Goal: Task Accomplishment & Management: Manage account settings

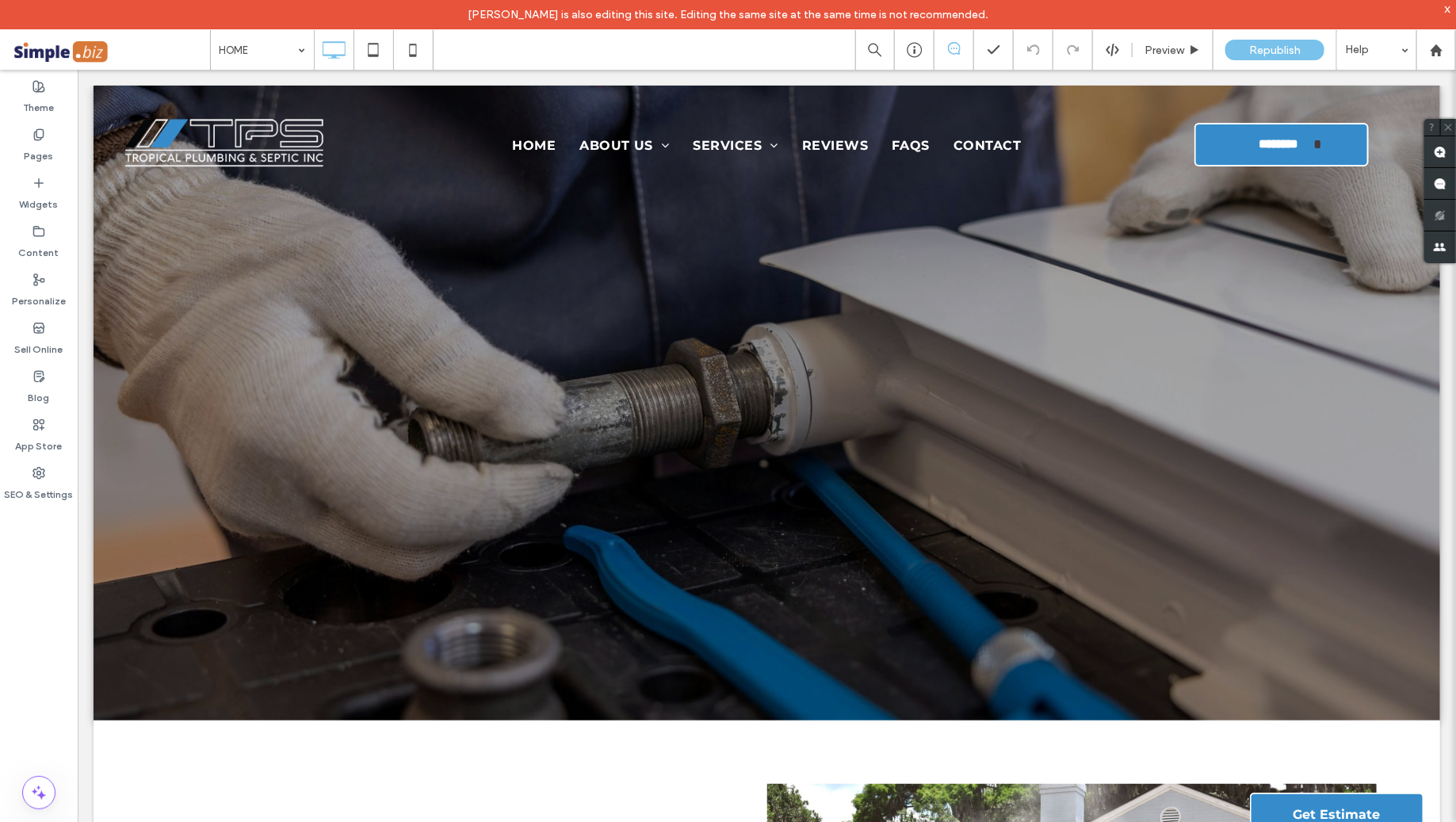
click at [25, 135] on div at bounding box center [728, 411] width 1456 height 822
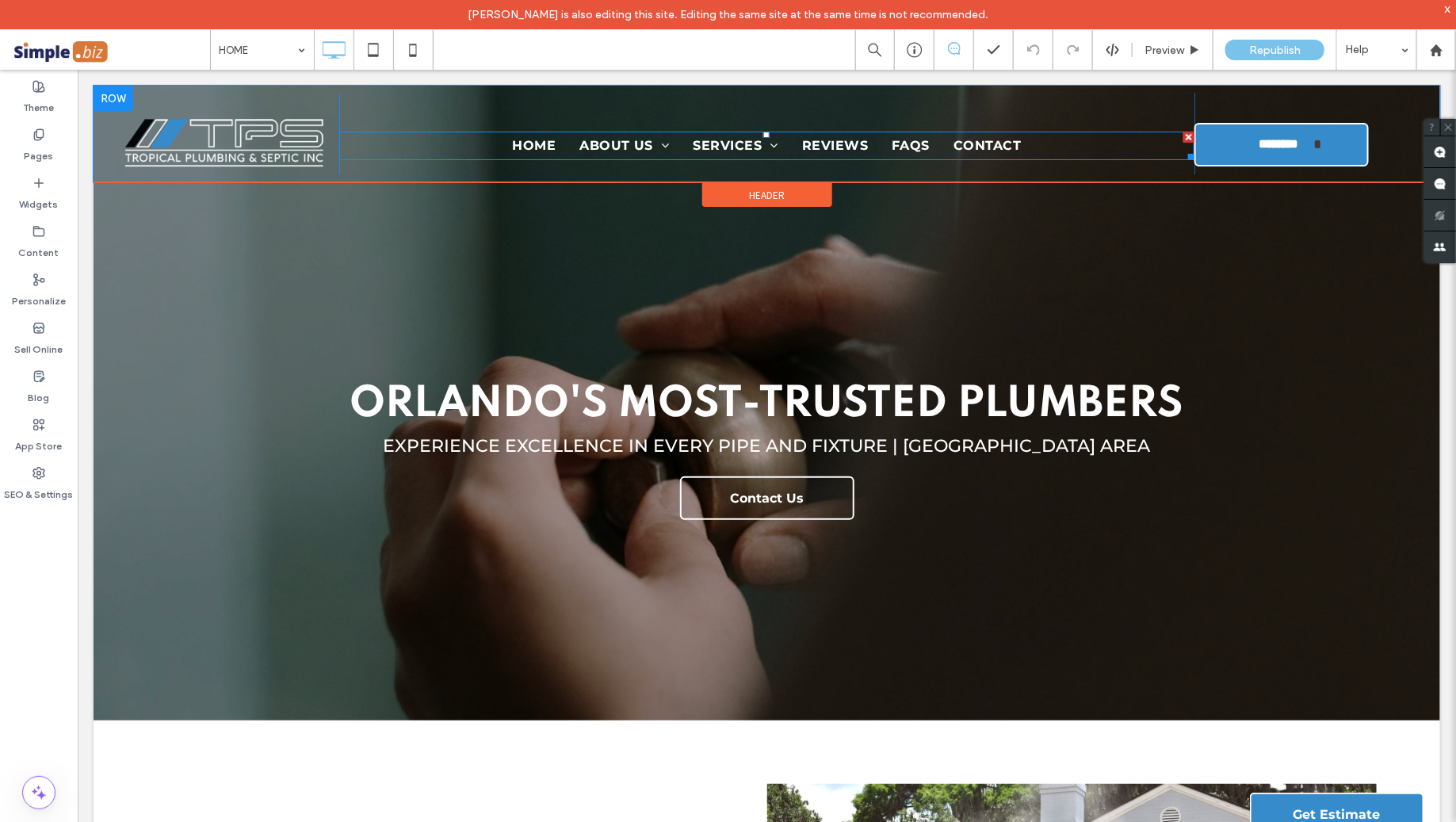
click at [491, 147] on nav "HOME ABOUT US Meet The Team Portfolio SERVICES Plumbing Contractor [GEOGRAPHIC_…" at bounding box center [766, 144] width 855 height 28
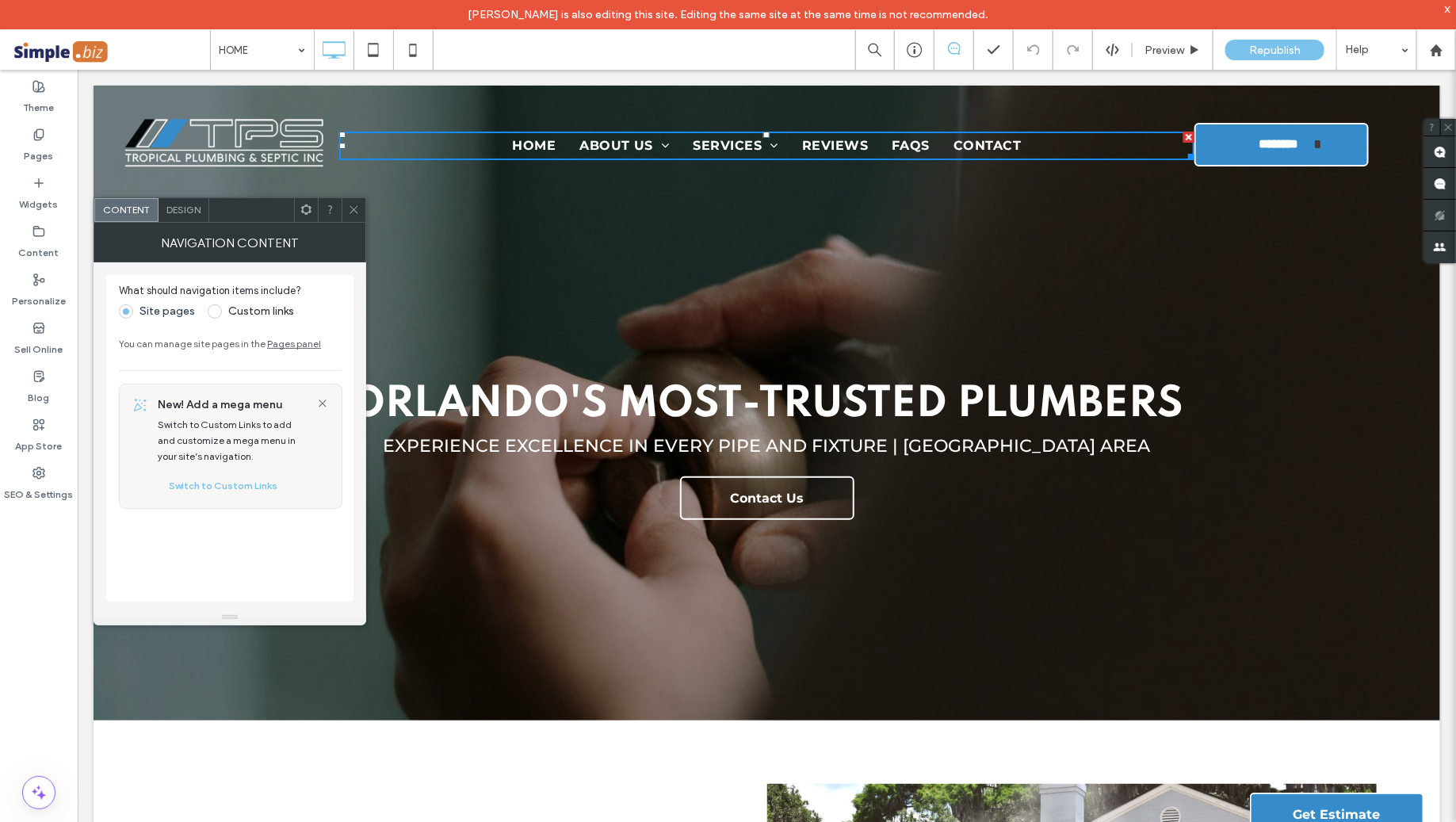
click at [349, 206] on icon at bounding box center [354, 210] width 12 height 12
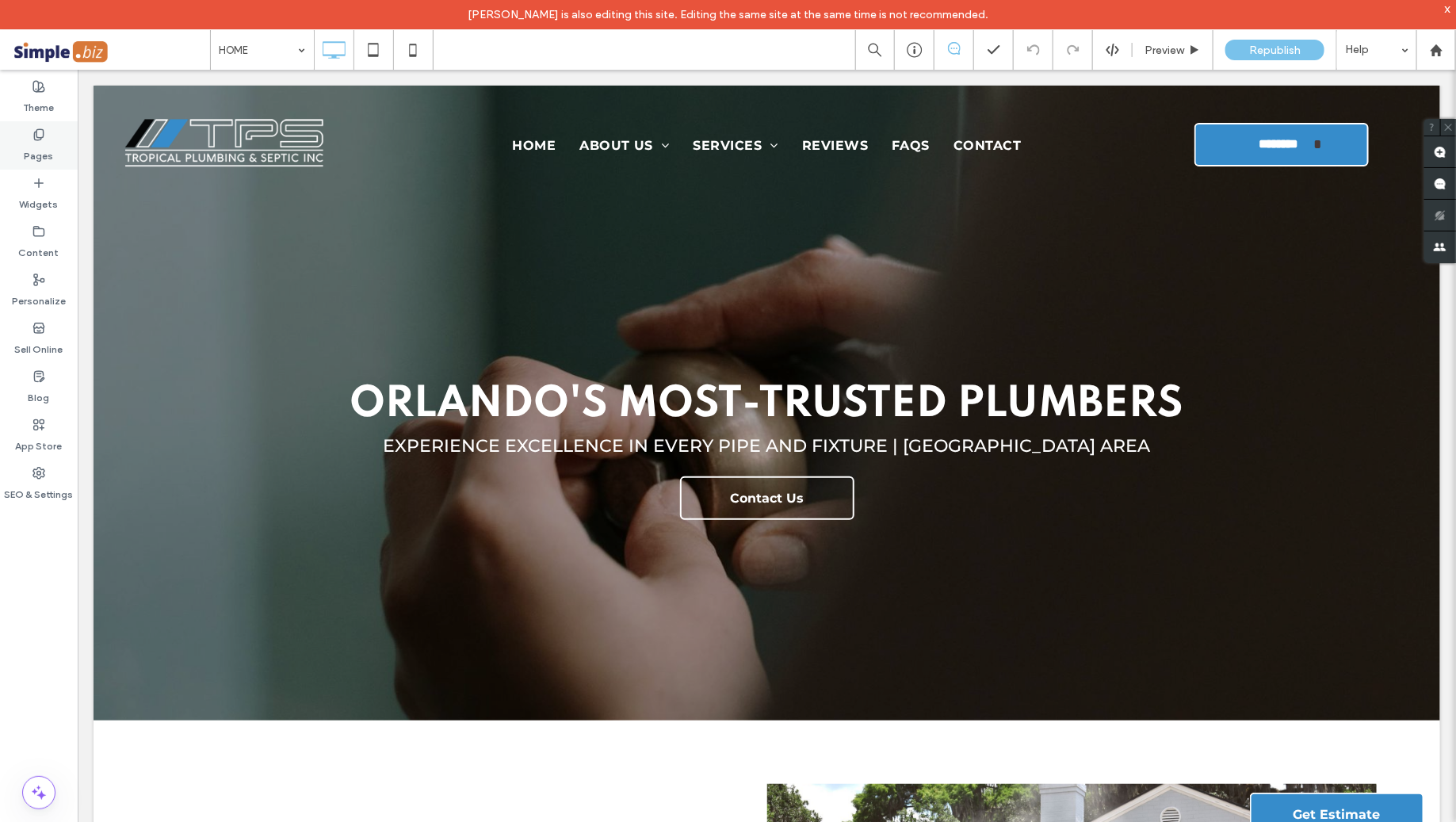
click at [38, 151] on label "Pages" at bounding box center [39, 152] width 29 height 22
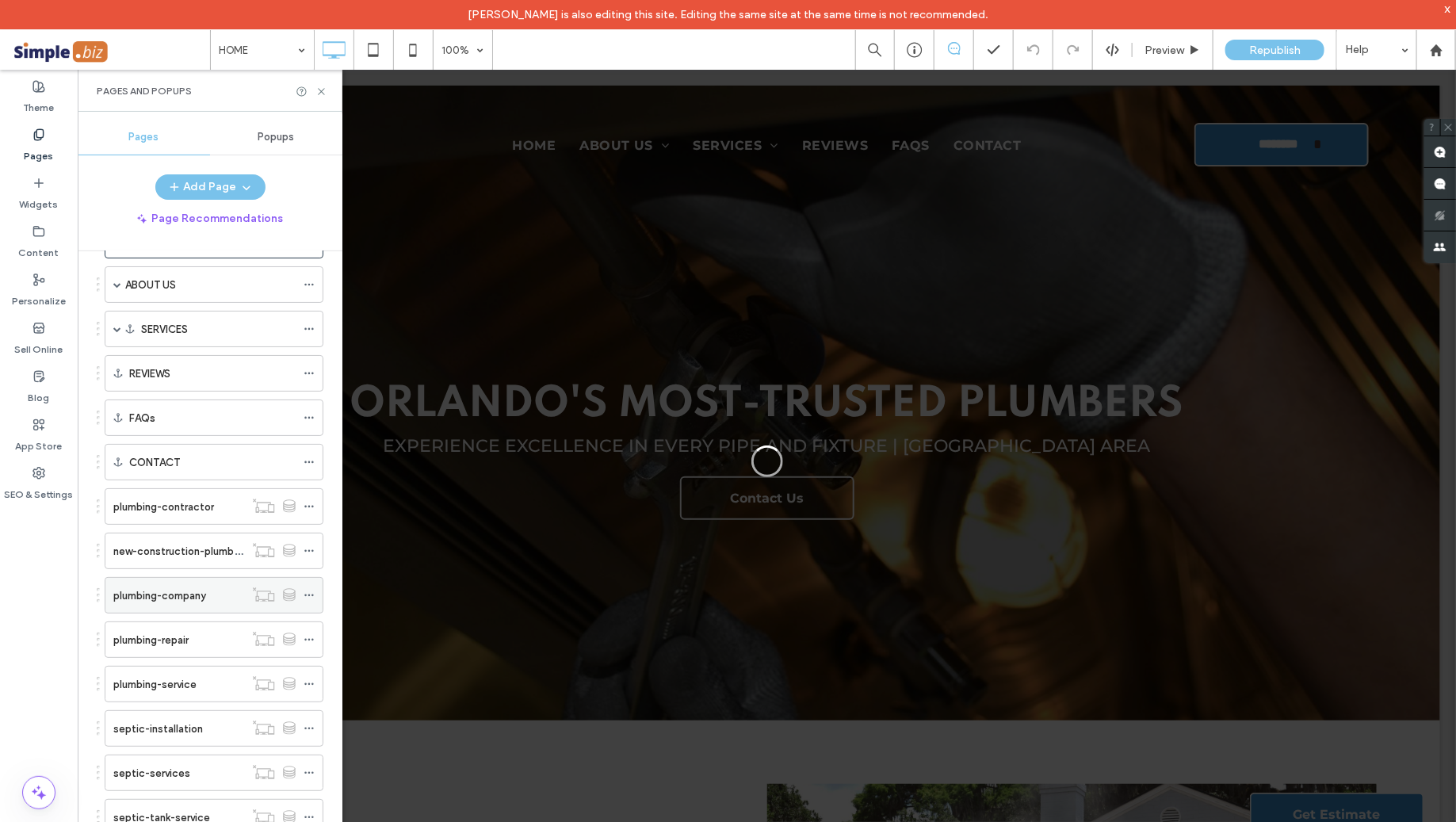
scroll to position [128, 0]
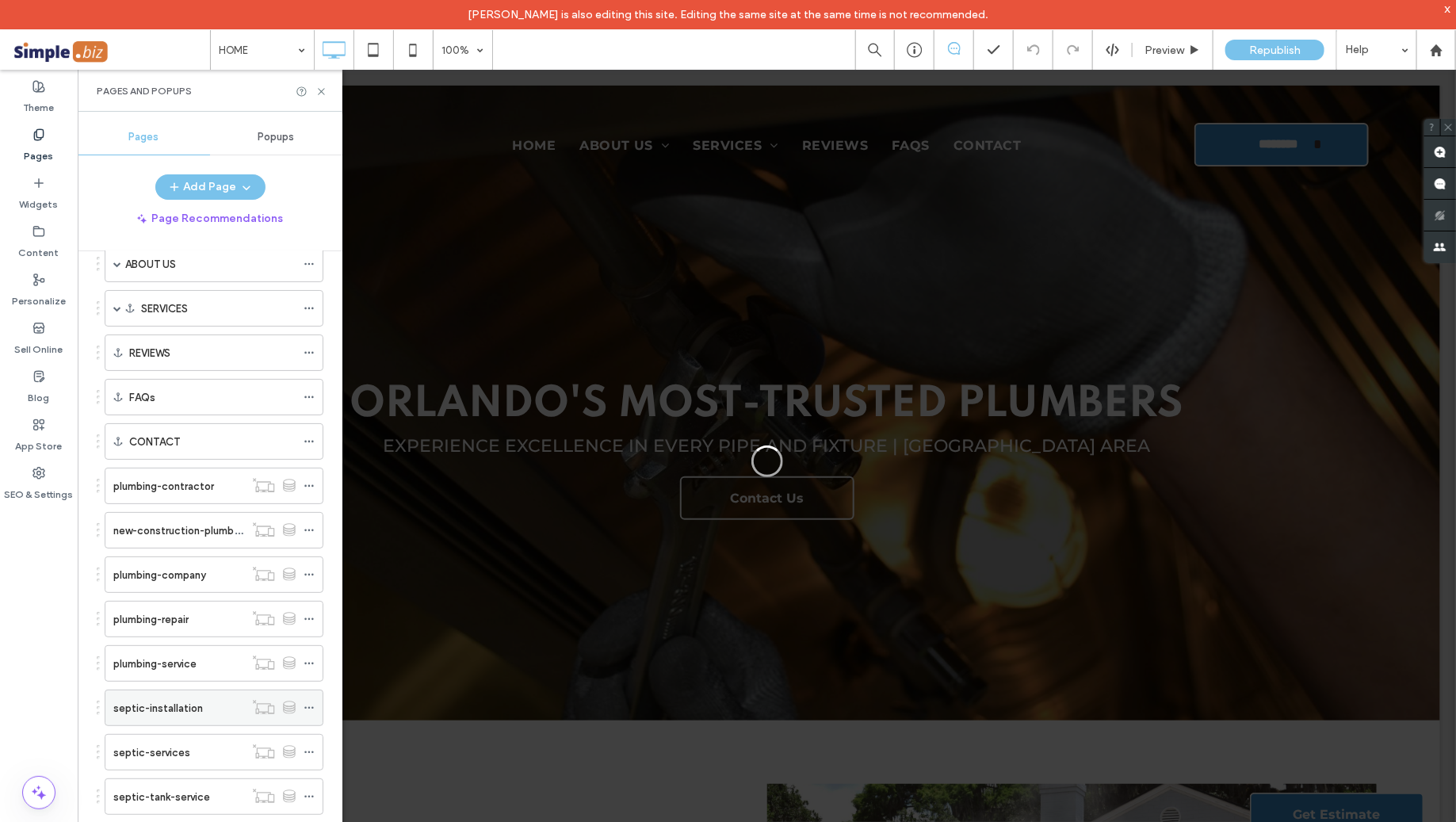
click at [220, 700] on div "septic-installation" at bounding box center [178, 708] width 130 height 17
click at [308, 694] on div at bounding box center [728, 411] width 1456 height 822
click at [310, 697] on div at bounding box center [728, 411] width 1456 height 822
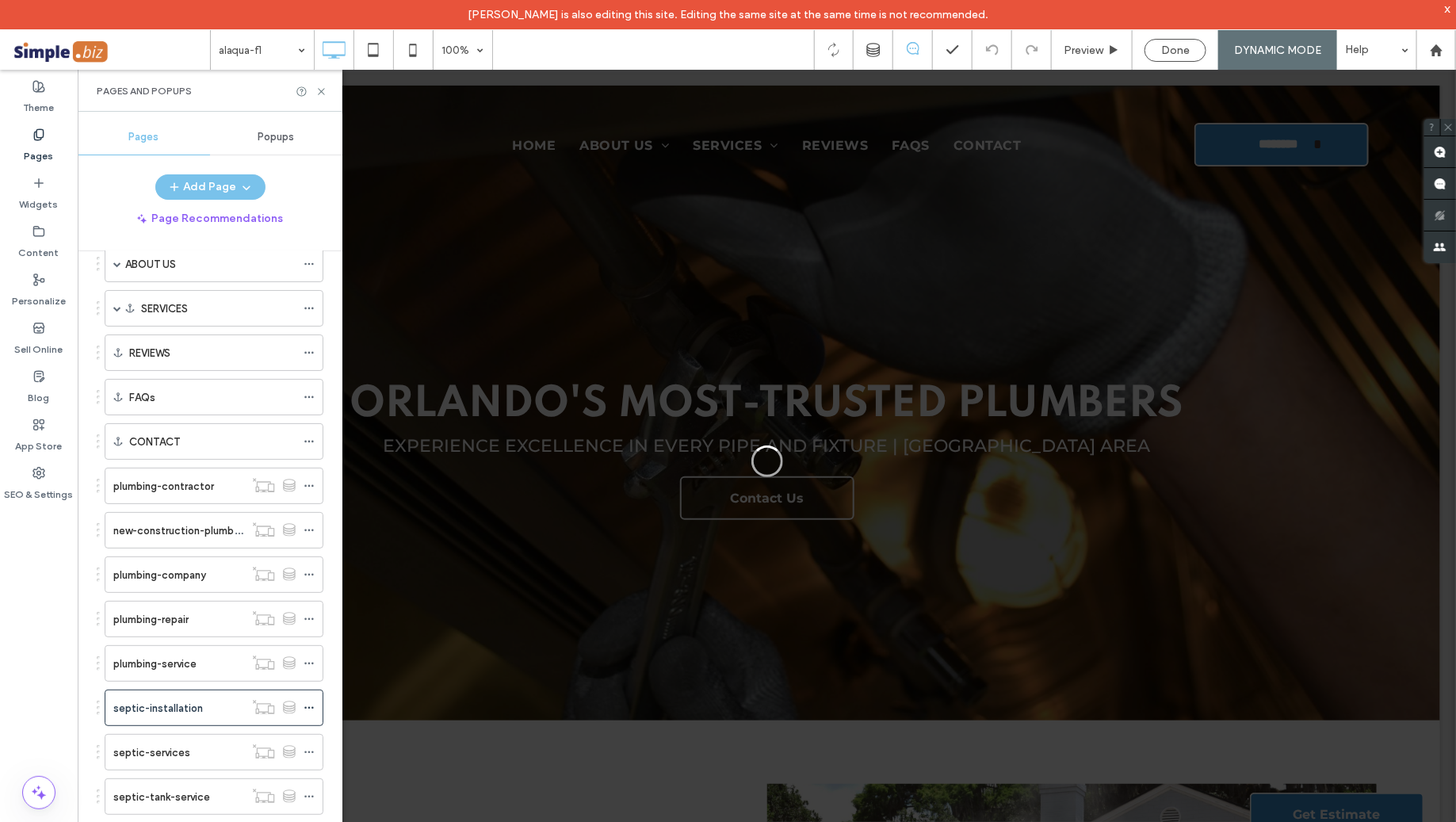
click at [310, 697] on div at bounding box center [728, 411] width 1456 height 822
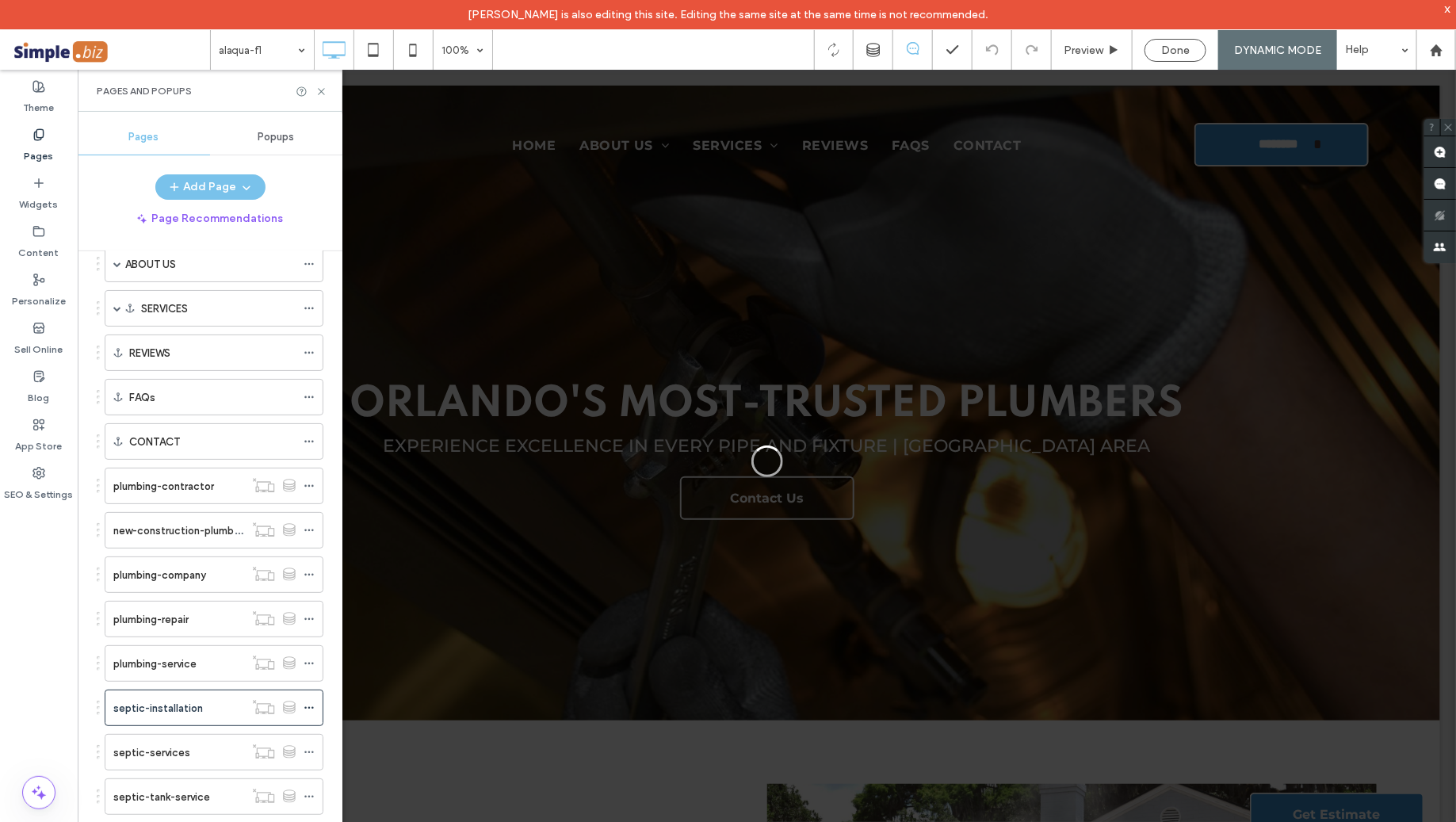
click at [310, 697] on div at bounding box center [728, 411] width 1456 height 822
click at [307, 698] on div at bounding box center [728, 411] width 1456 height 822
click at [259, 688] on div at bounding box center [728, 411] width 1456 height 822
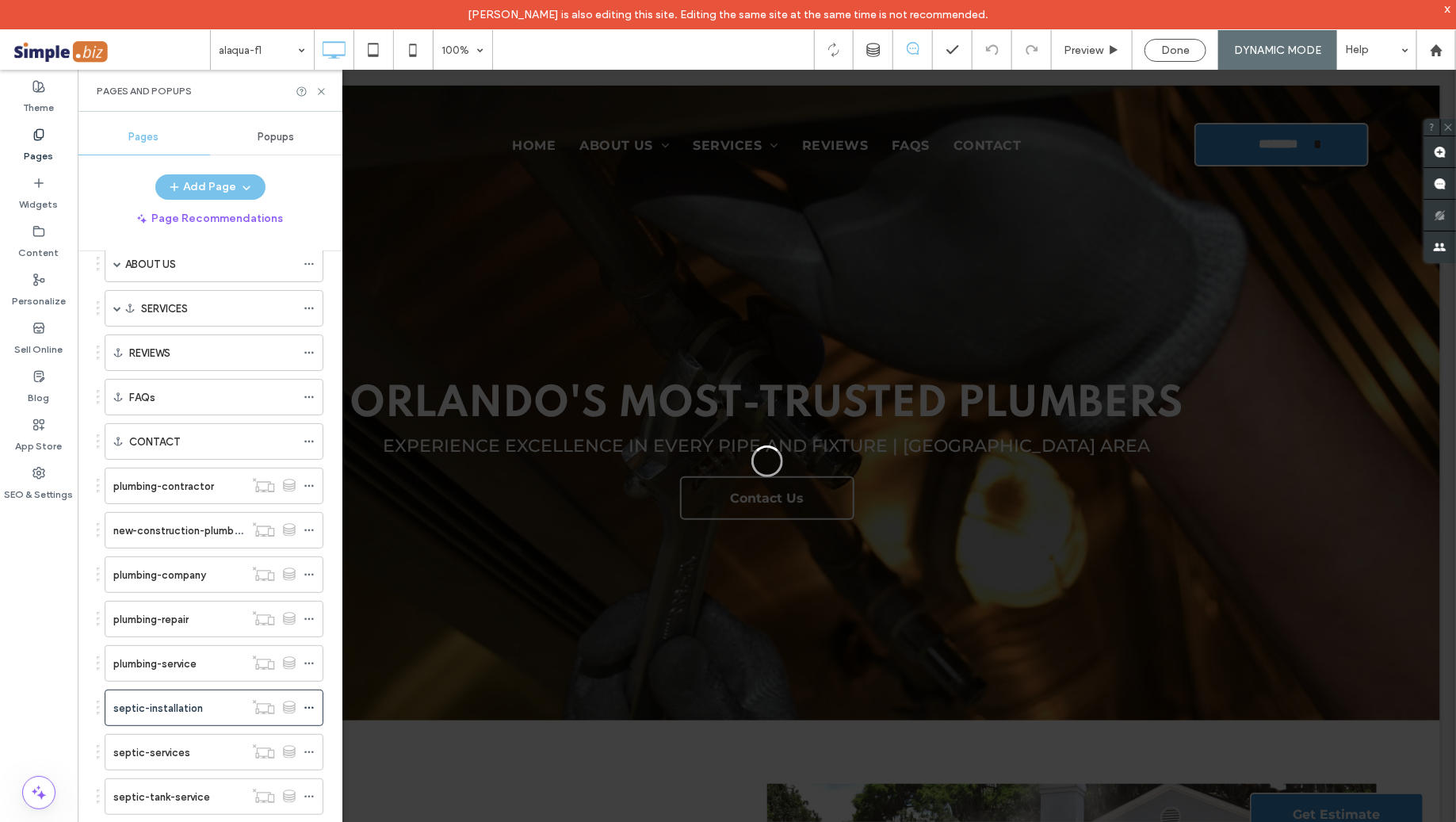
click at [309, 698] on div at bounding box center [728, 411] width 1456 height 822
click at [314, 698] on div at bounding box center [728, 411] width 1456 height 822
click at [309, 740] on div at bounding box center [728, 411] width 1456 height 822
click at [305, 701] on div at bounding box center [728, 411] width 1456 height 822
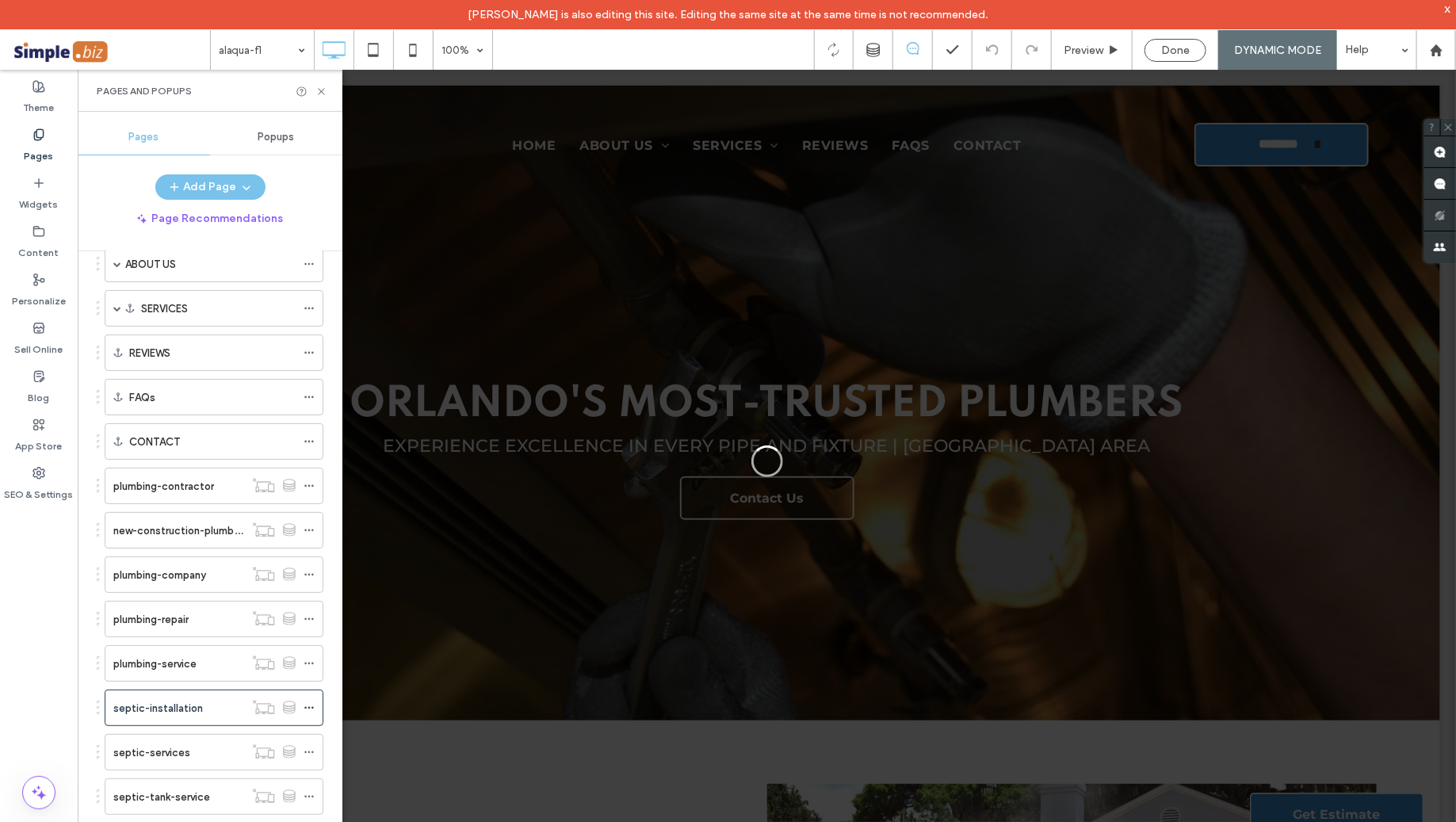
click at [314, 693] on div at bounding box center [728, 411] width 1456 height 822
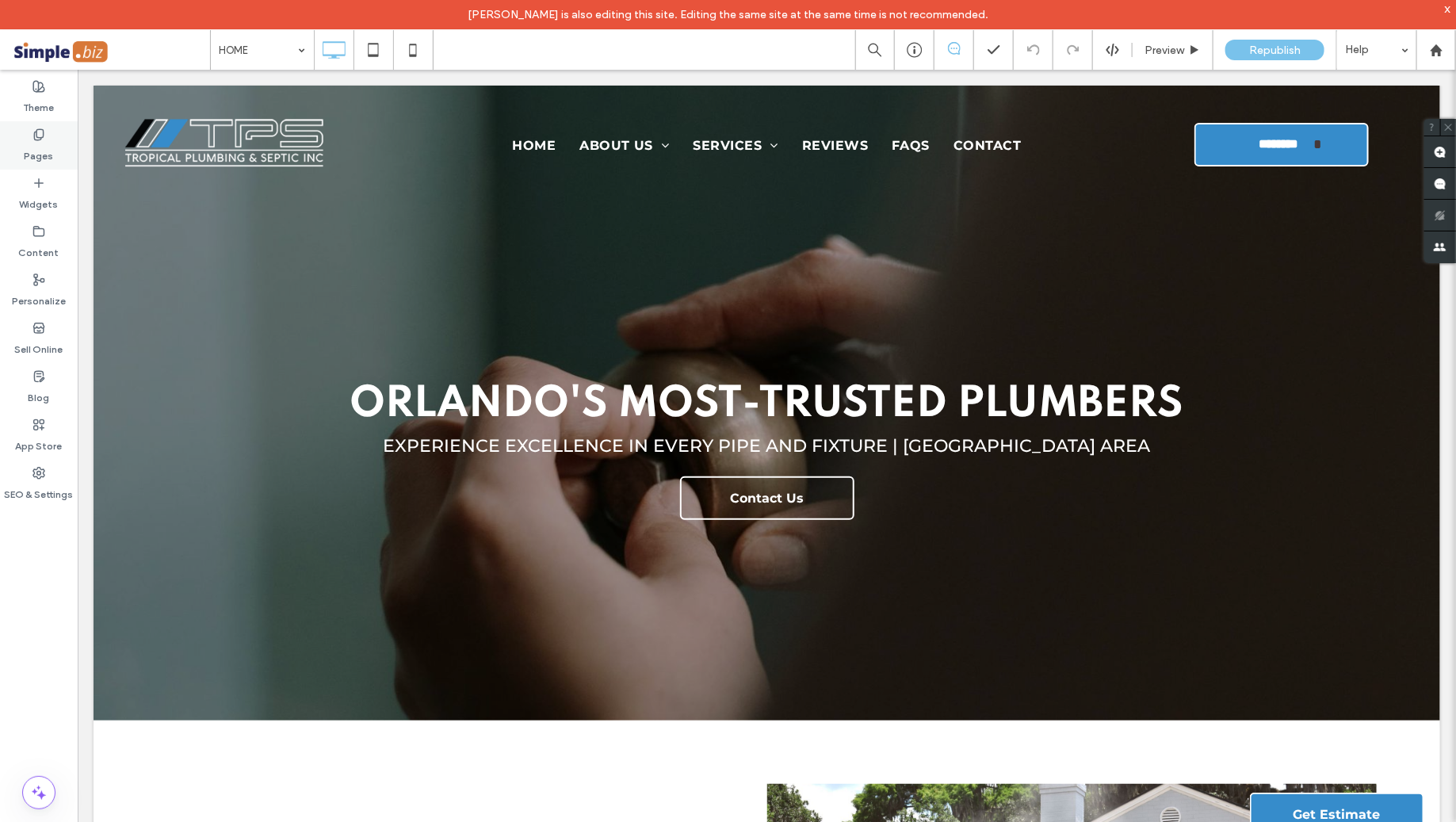
click at [43, 143] on label "Pages" at bounding box center [39, 152] width 29 height 22
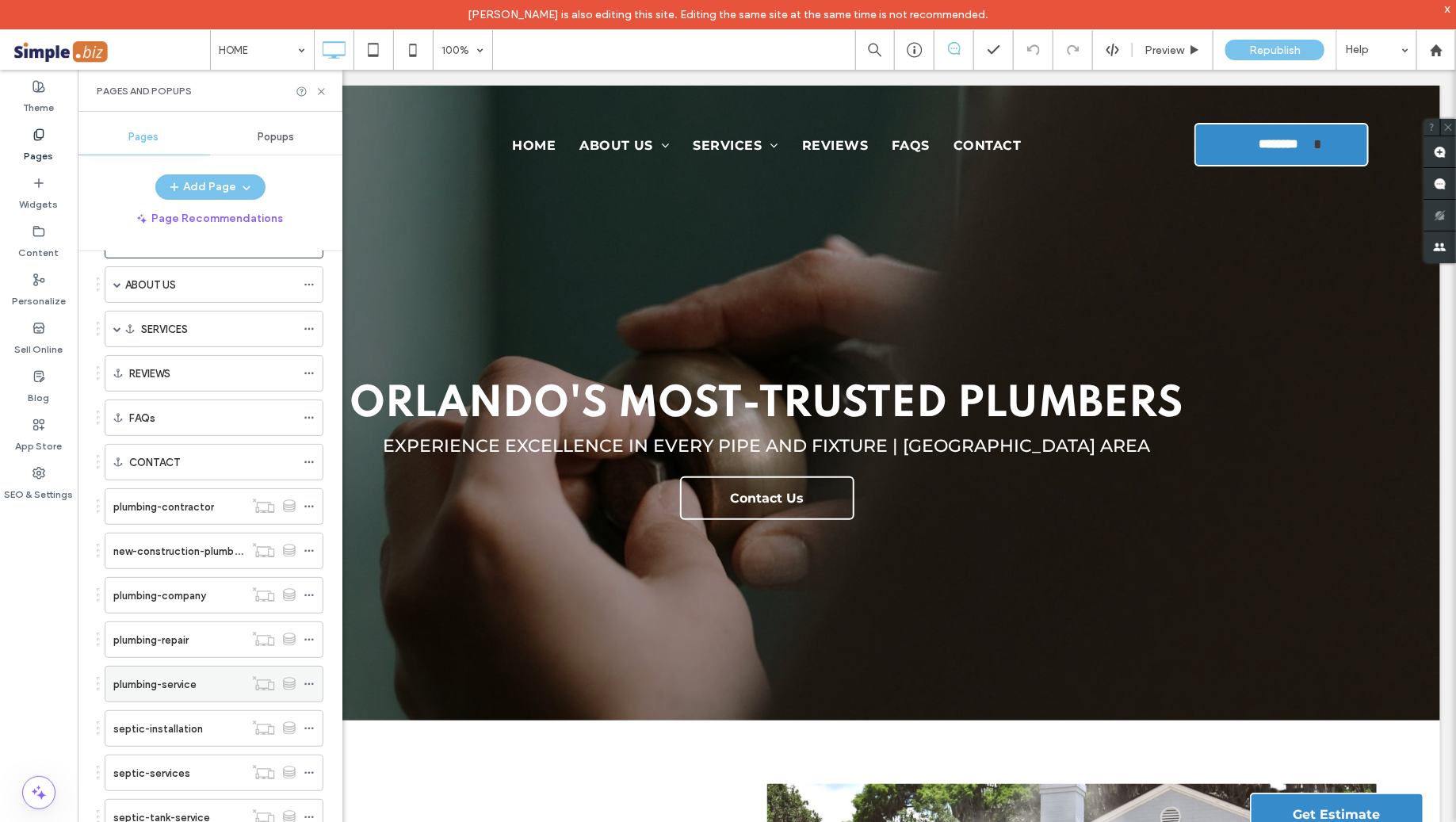
scroll to position [128, 0]
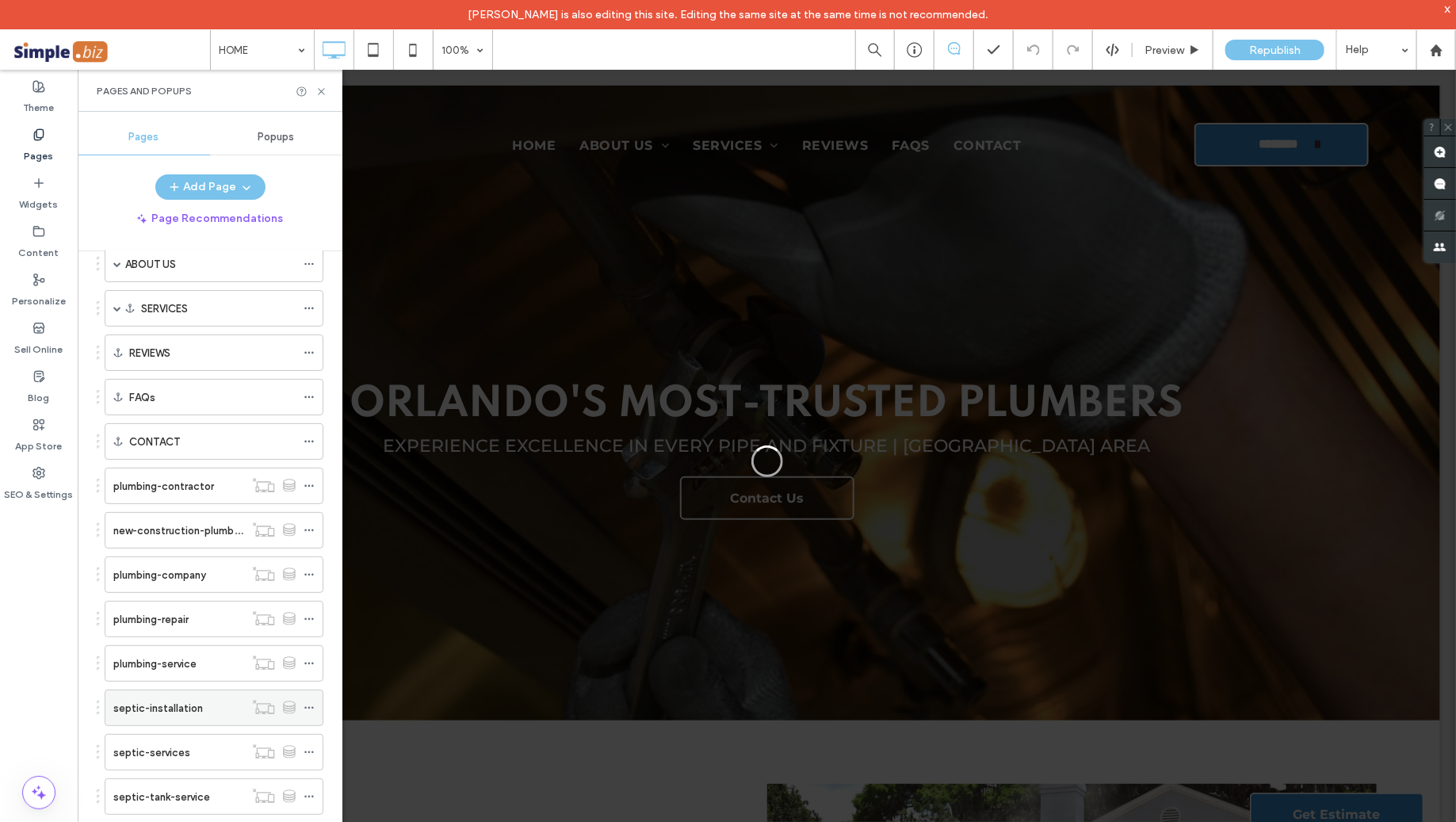
click at [312, 702] on icon at bounding box center [308, 707] width 11 height 11
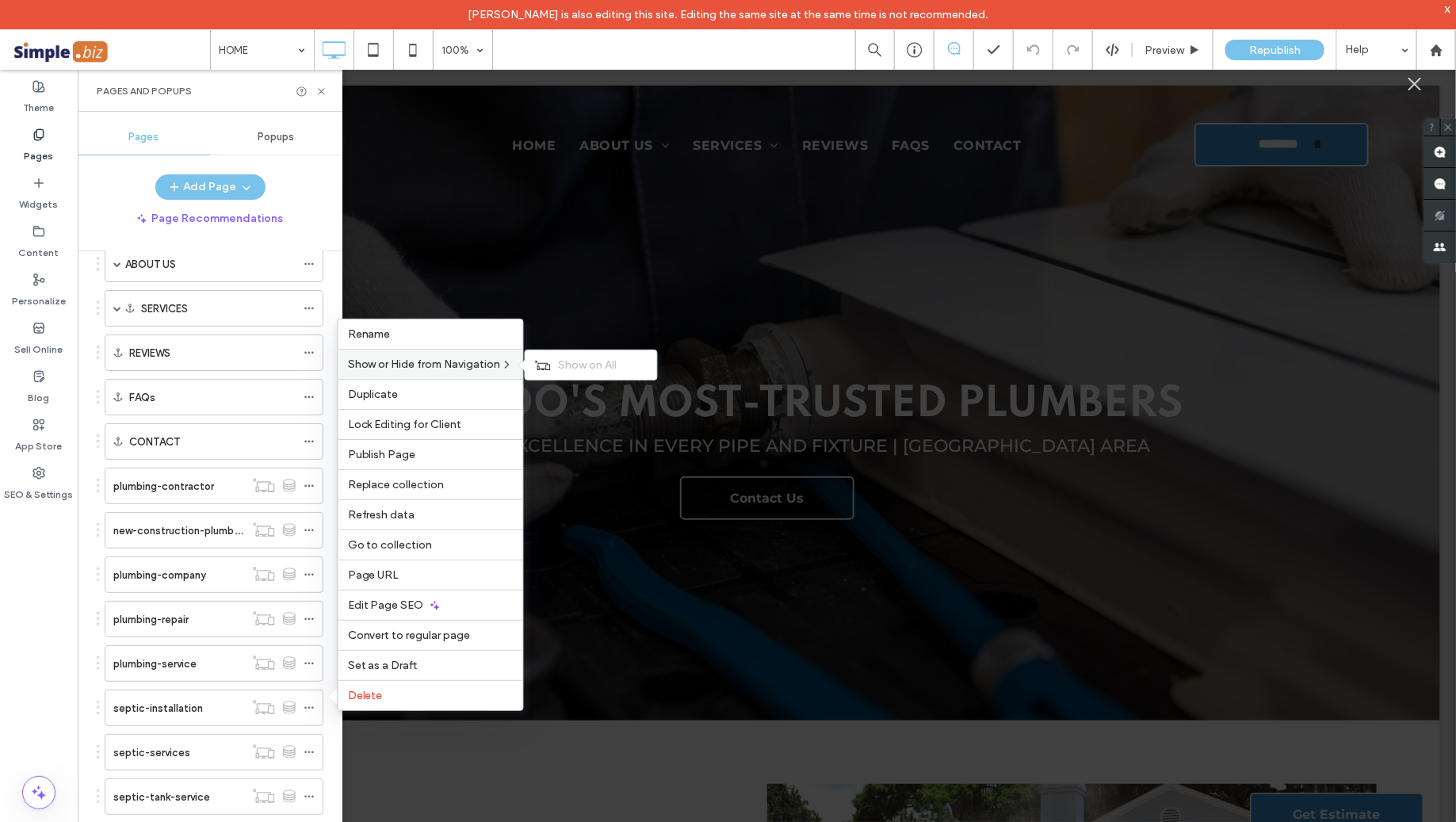
click at [428, 364] on span "Show or Hide from Navigation" at bounding box center [424, 364] width 153 height 14
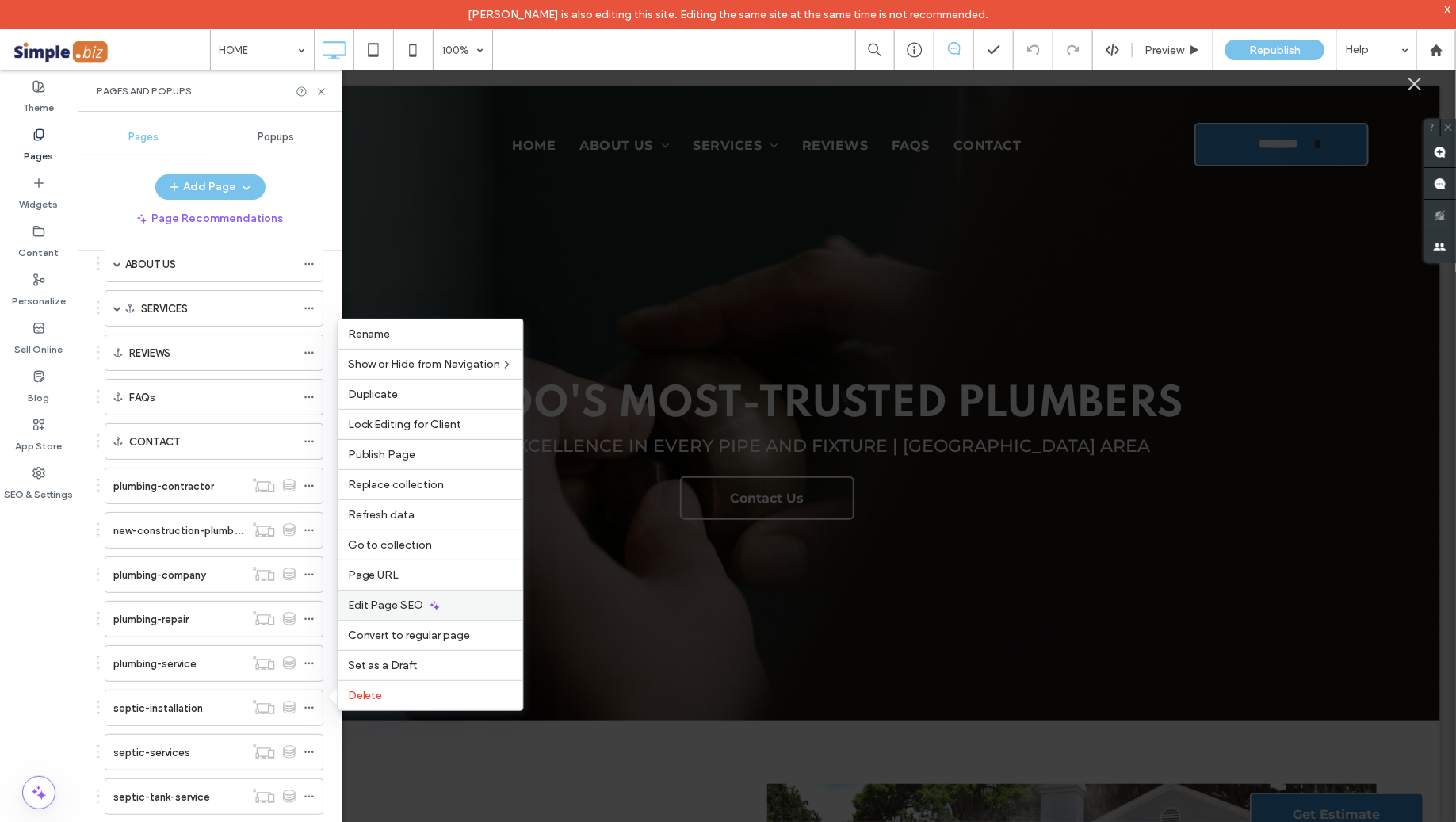
click at [452, 605] on div "Edit Page SEO" at bounding box center [430, 604] width 185 height 30
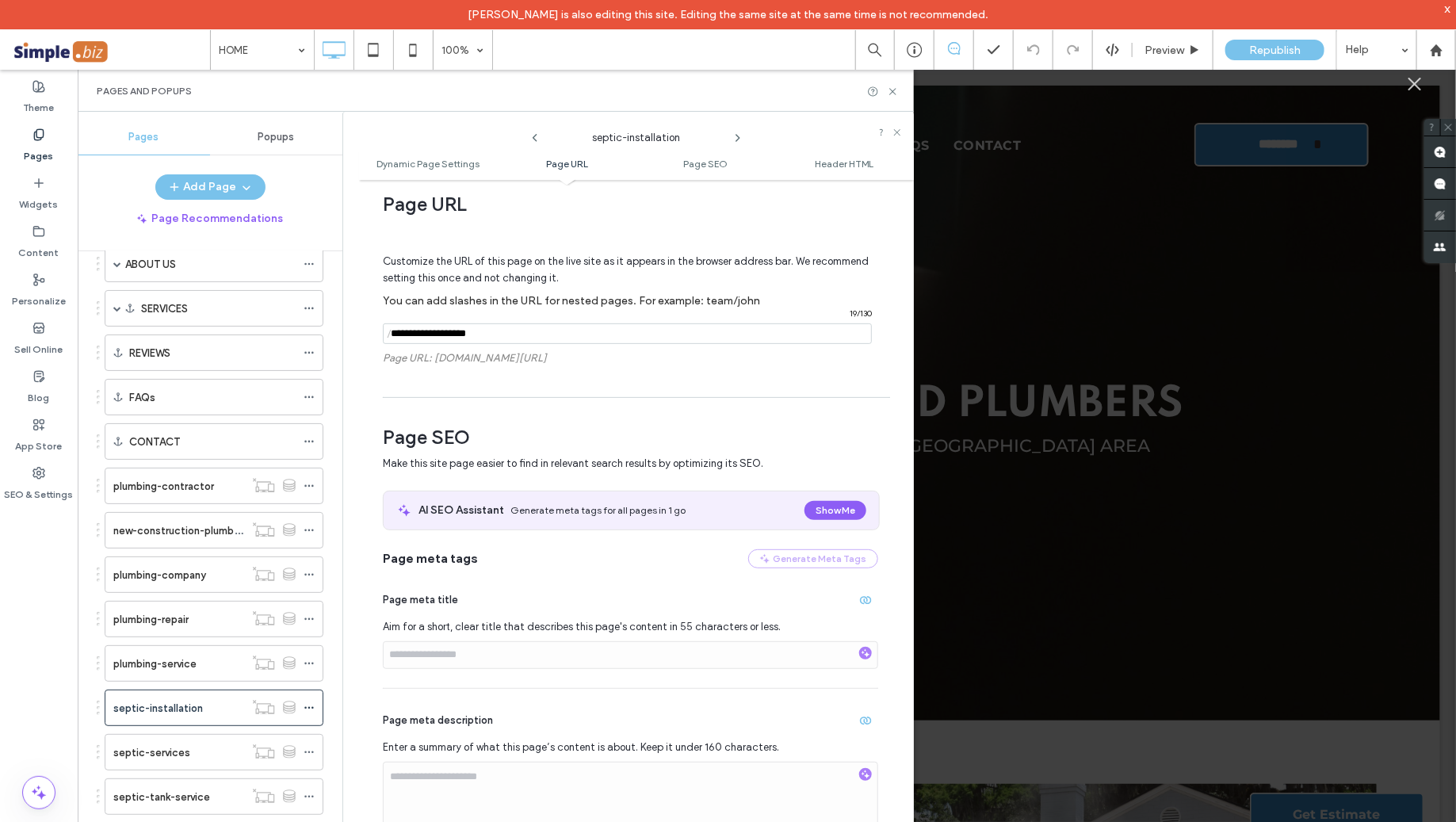
scroll to position [553, 0]
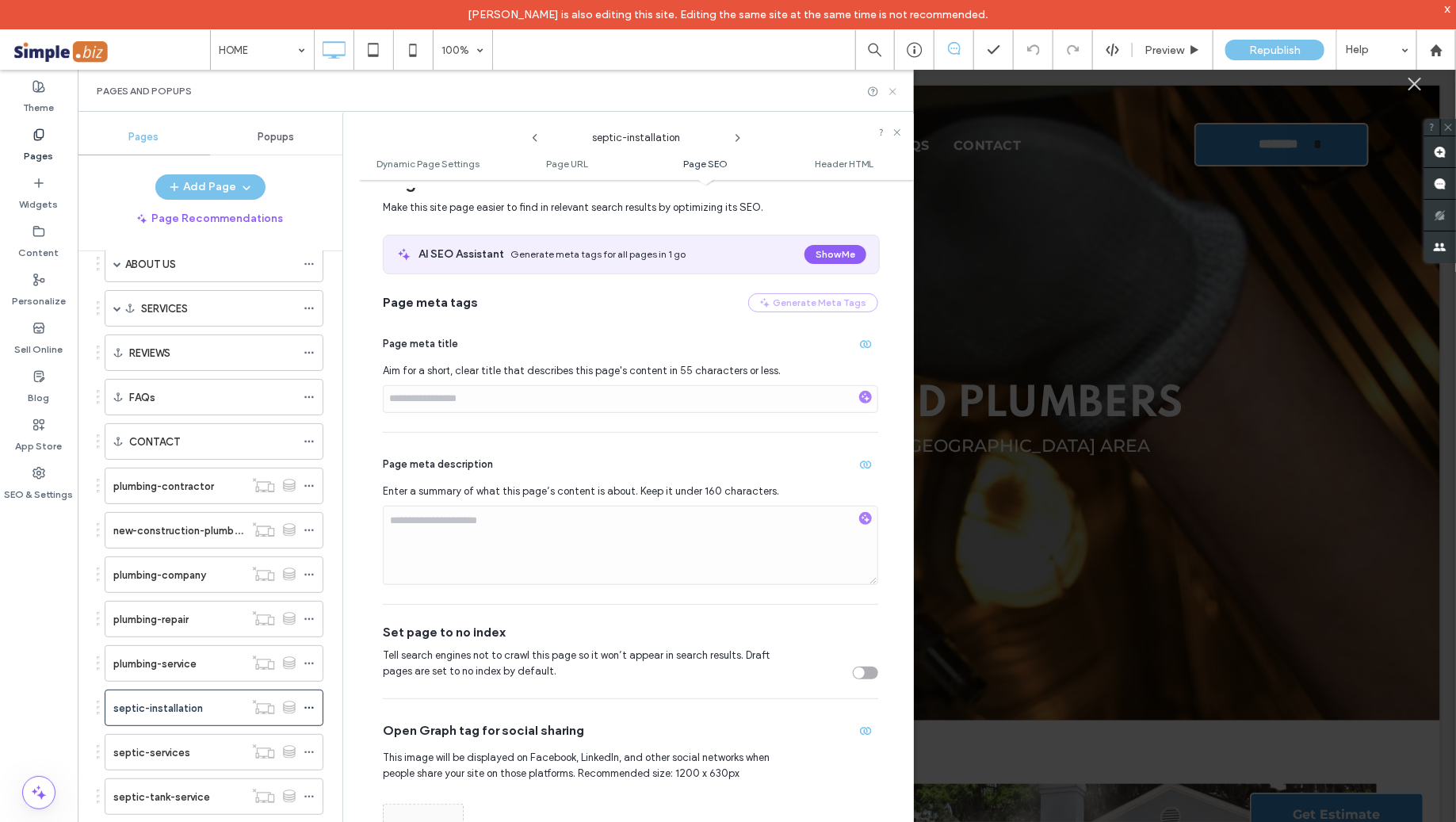
click at [891, 92] on use at bounding box center [892, 90] width 6 height 6
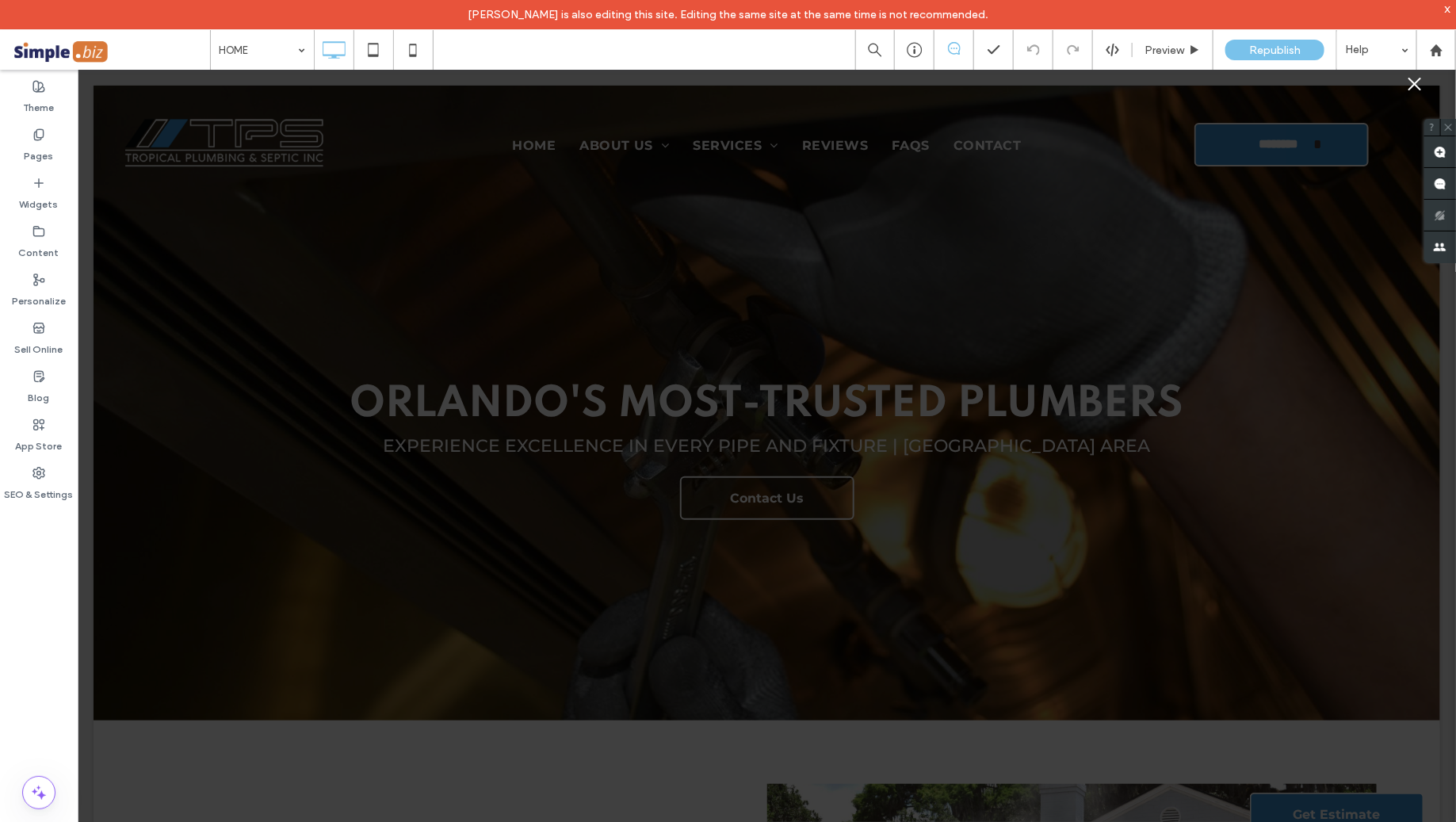
click at [1413, 83] on icon "Close" at bounding box center [1413, 83] width 13 height 13
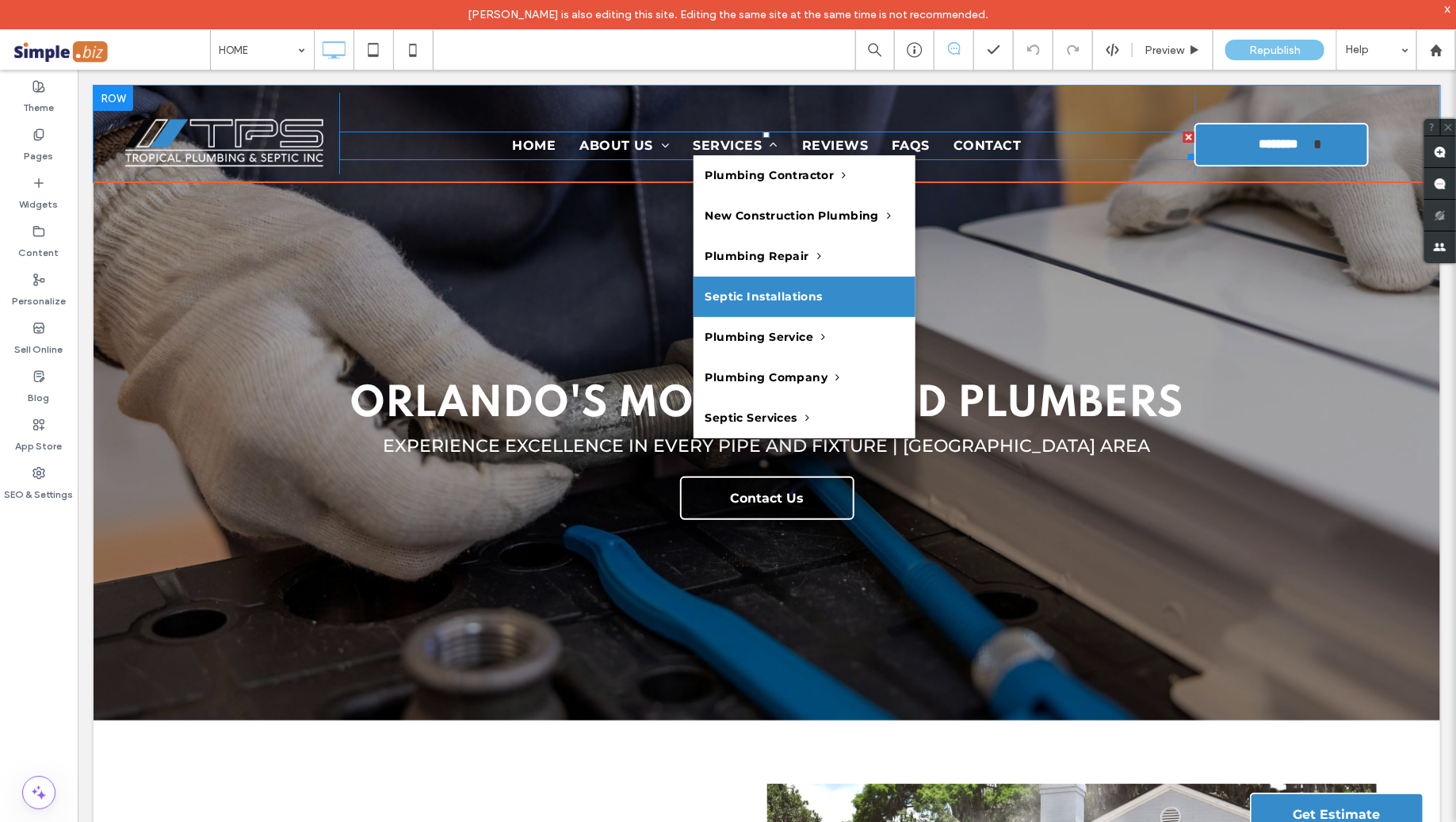
click at [748, 308] on link "Septic Installations" at bounding box center [803, 296] width 222 height 40
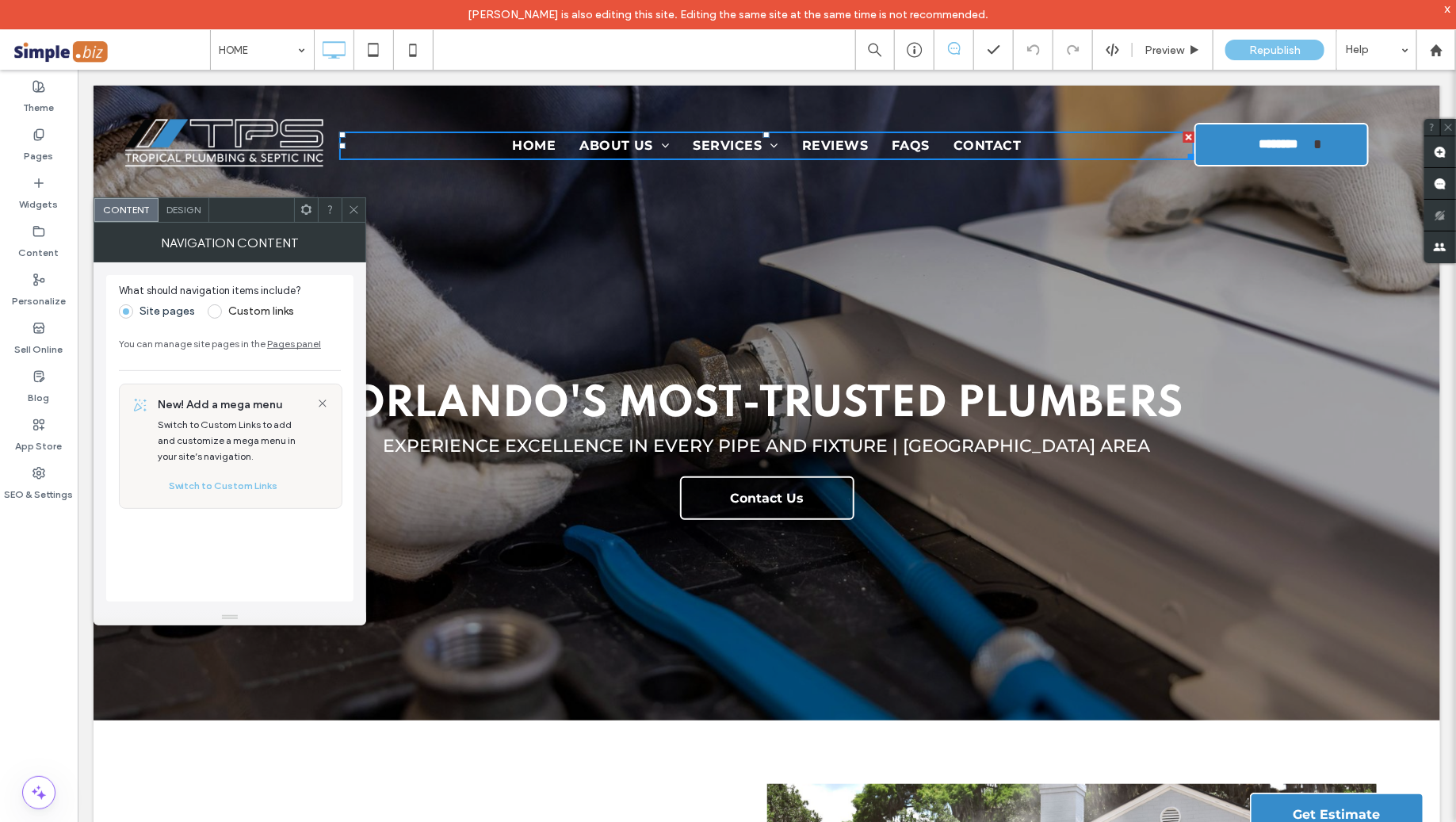
click at [348, 214] on icon at bounding box center [354, 210] width 12 height 12
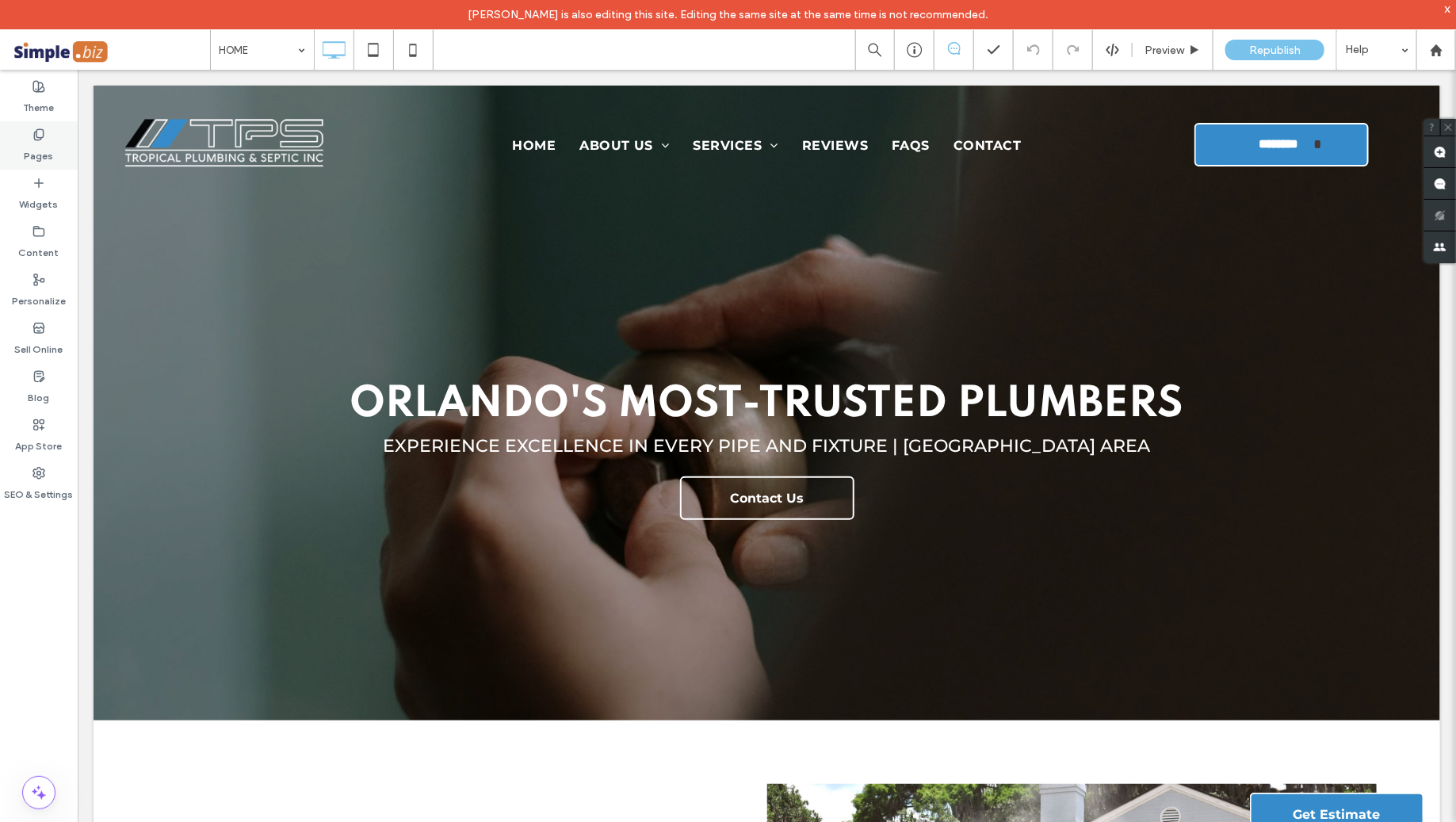
click at [37, 139] on use at bounding box center [38, 135] width 9 height 10
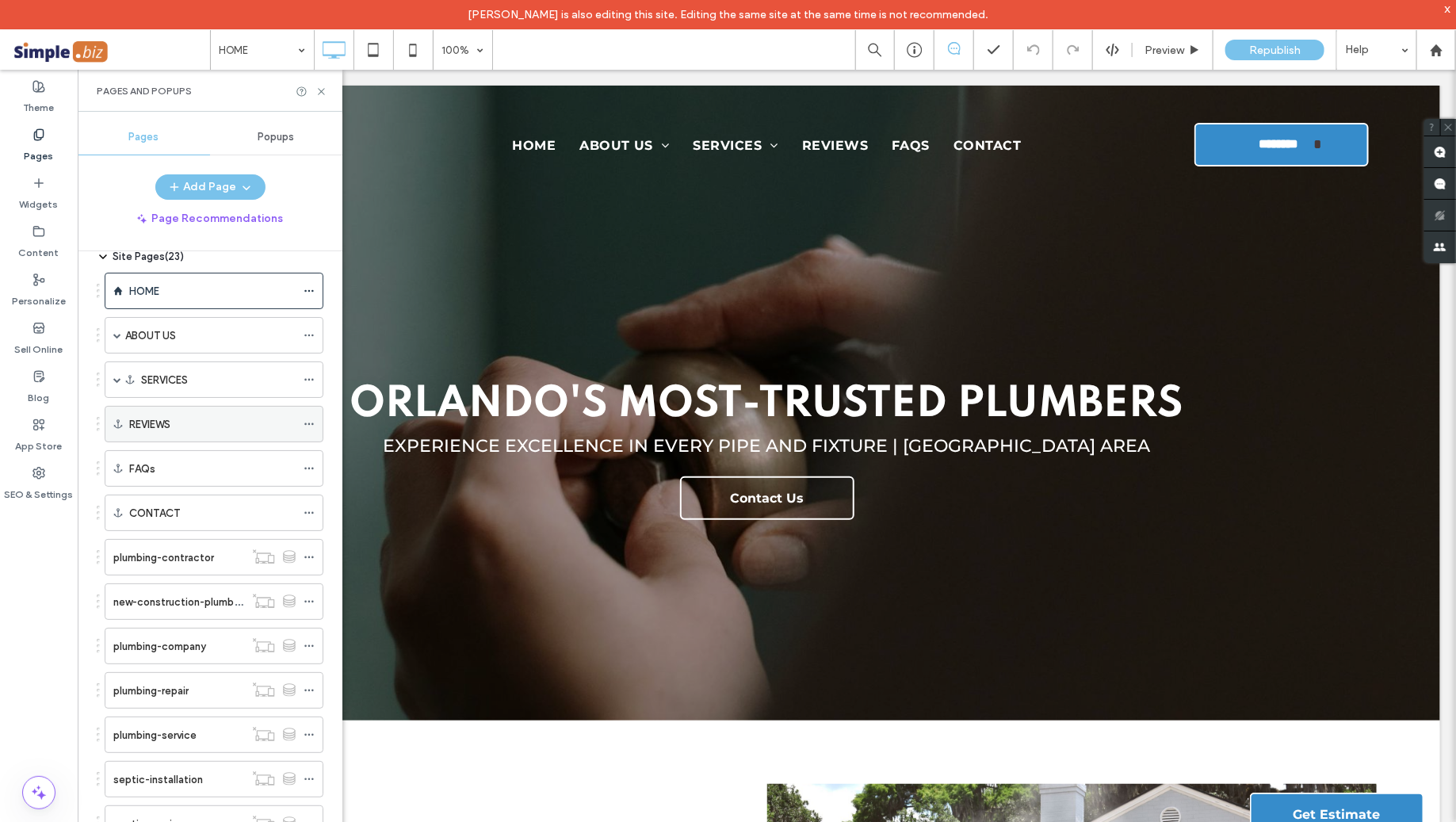
scroll to position [92, 0]
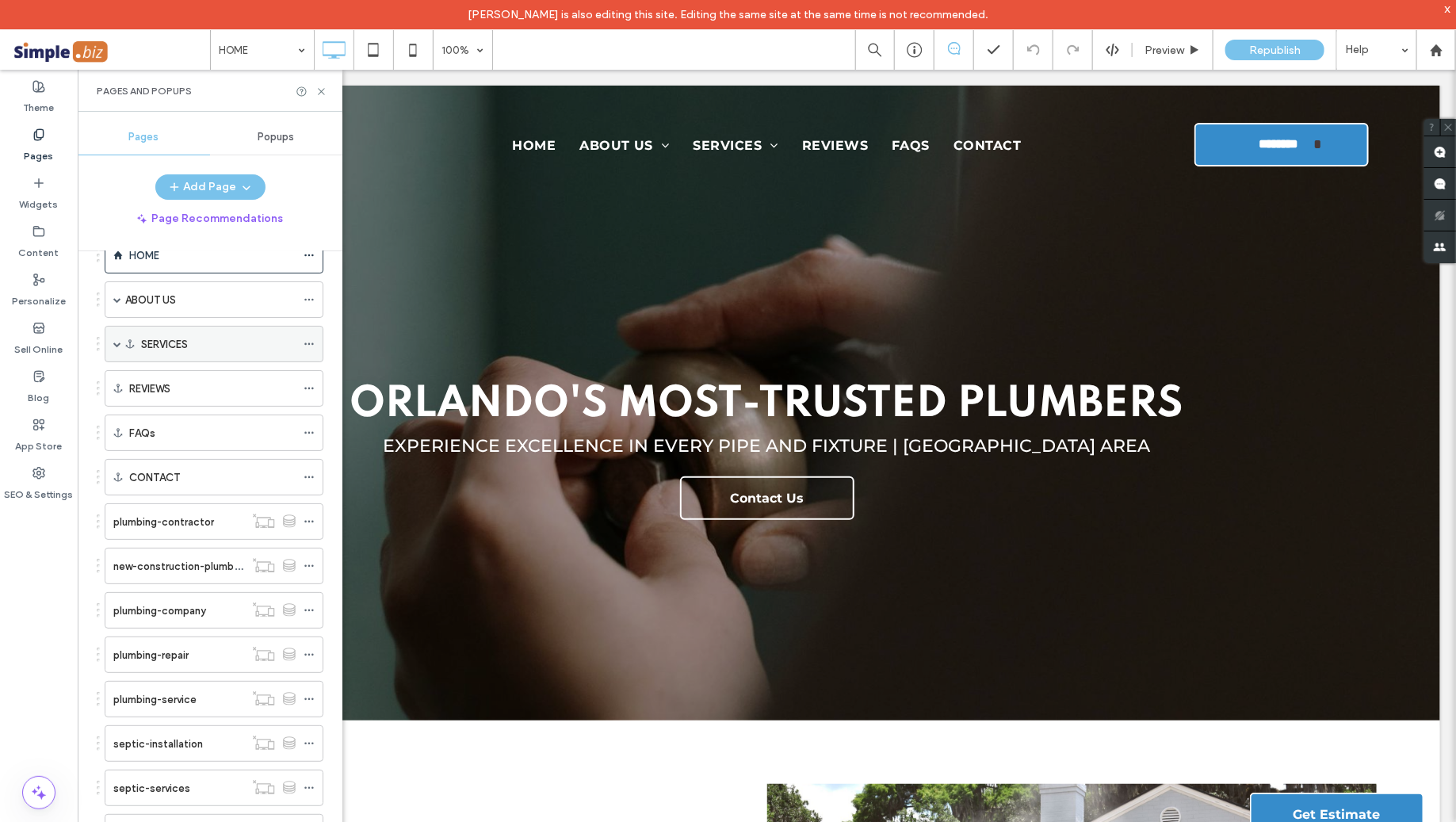
click at [113, 342] on span at bounding box center [117, 343] width 8 height 8
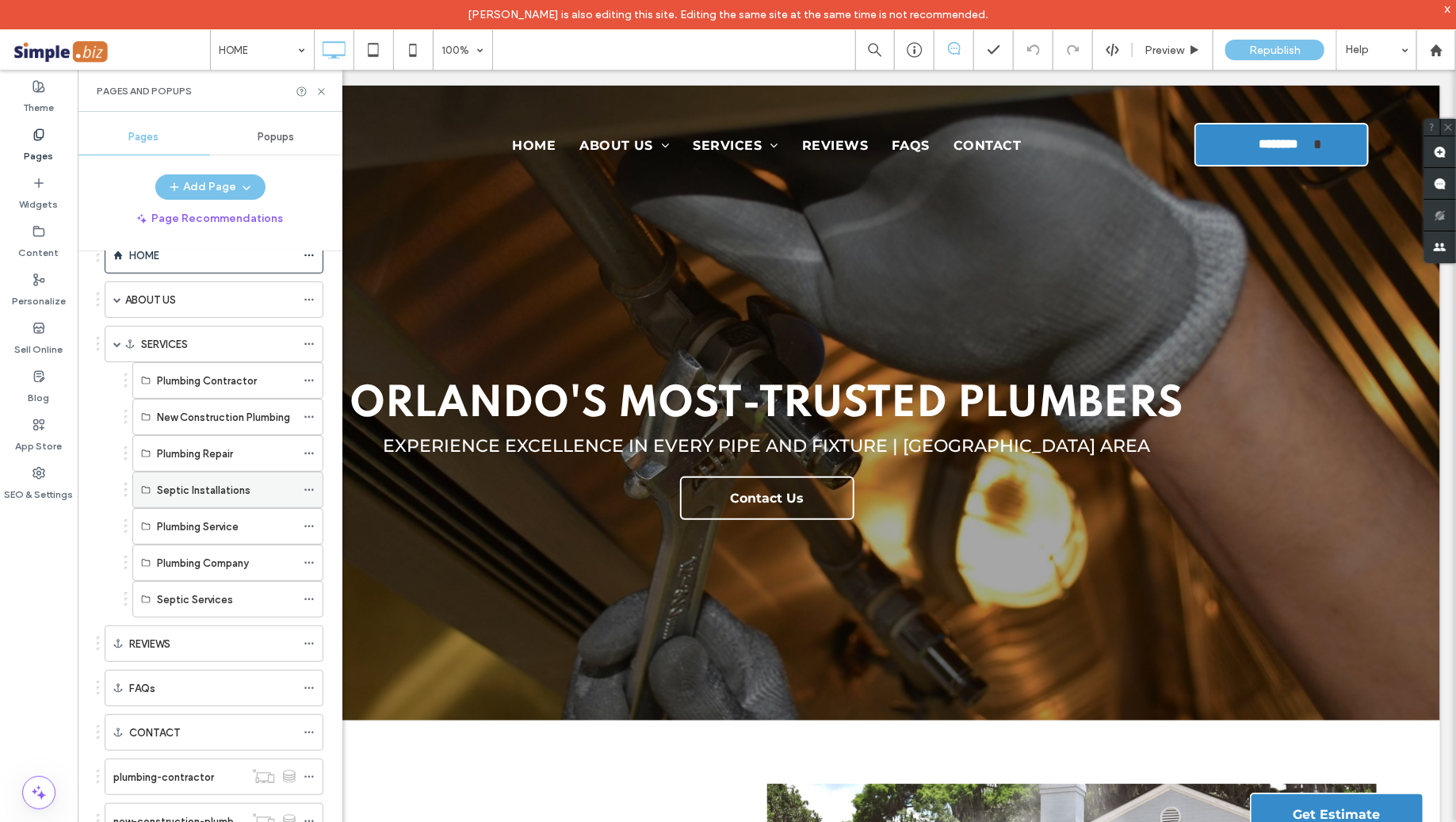
click at [170, 483] on label "Septic Installations" at bounding box center [204, 490] width 94 height 28
click at [308, 486] on icon at bounding box center [308, 489] width 11 height 11
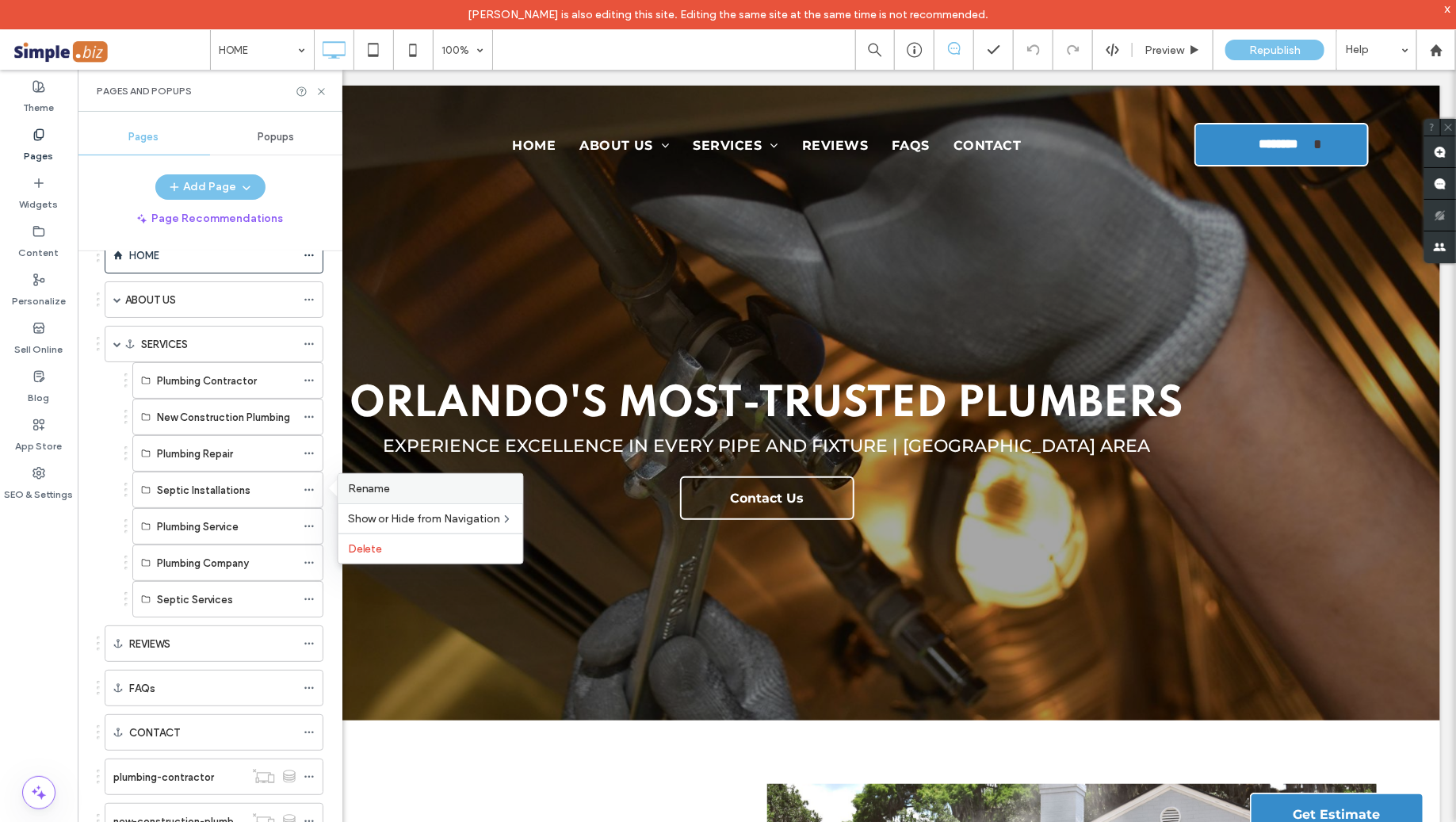
click at [388, 490] on span "Rename" at bounding box center [369, 489] width 43 height 14
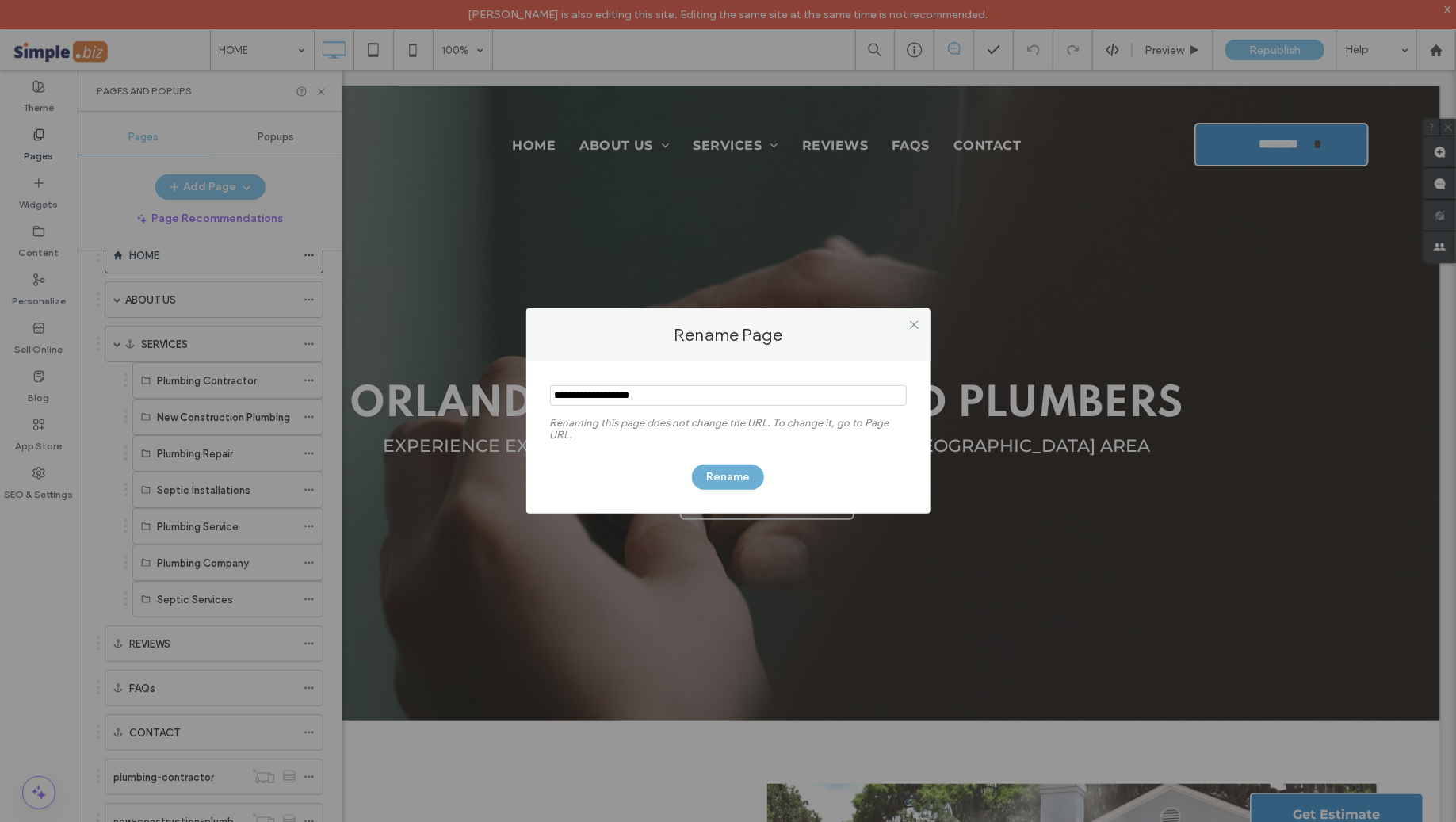
type input "**********"
click at [717, 482] on button "Rename" at bounding box center [728, 477] width 72 height 26
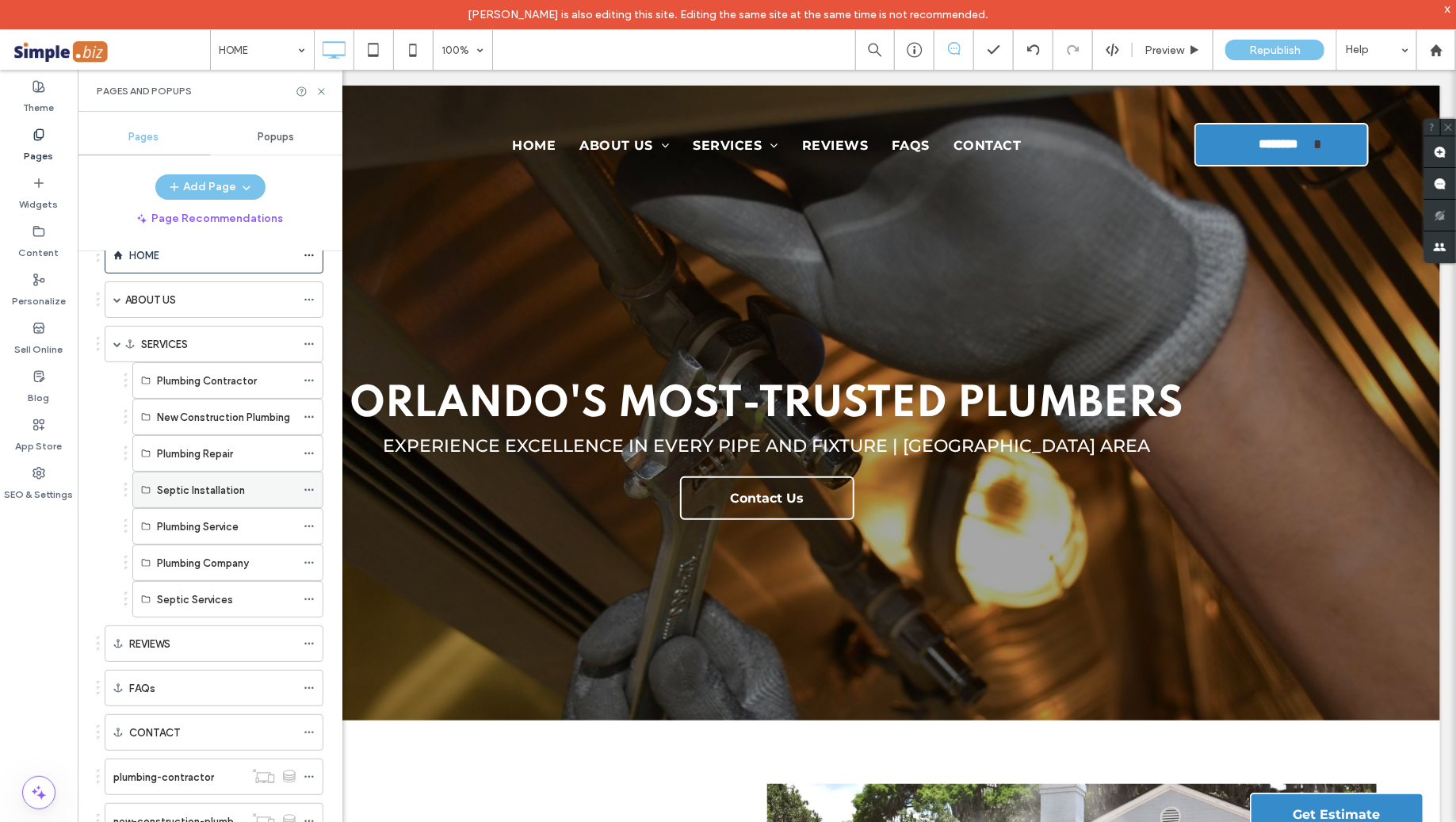
scroll to position [379, 0]
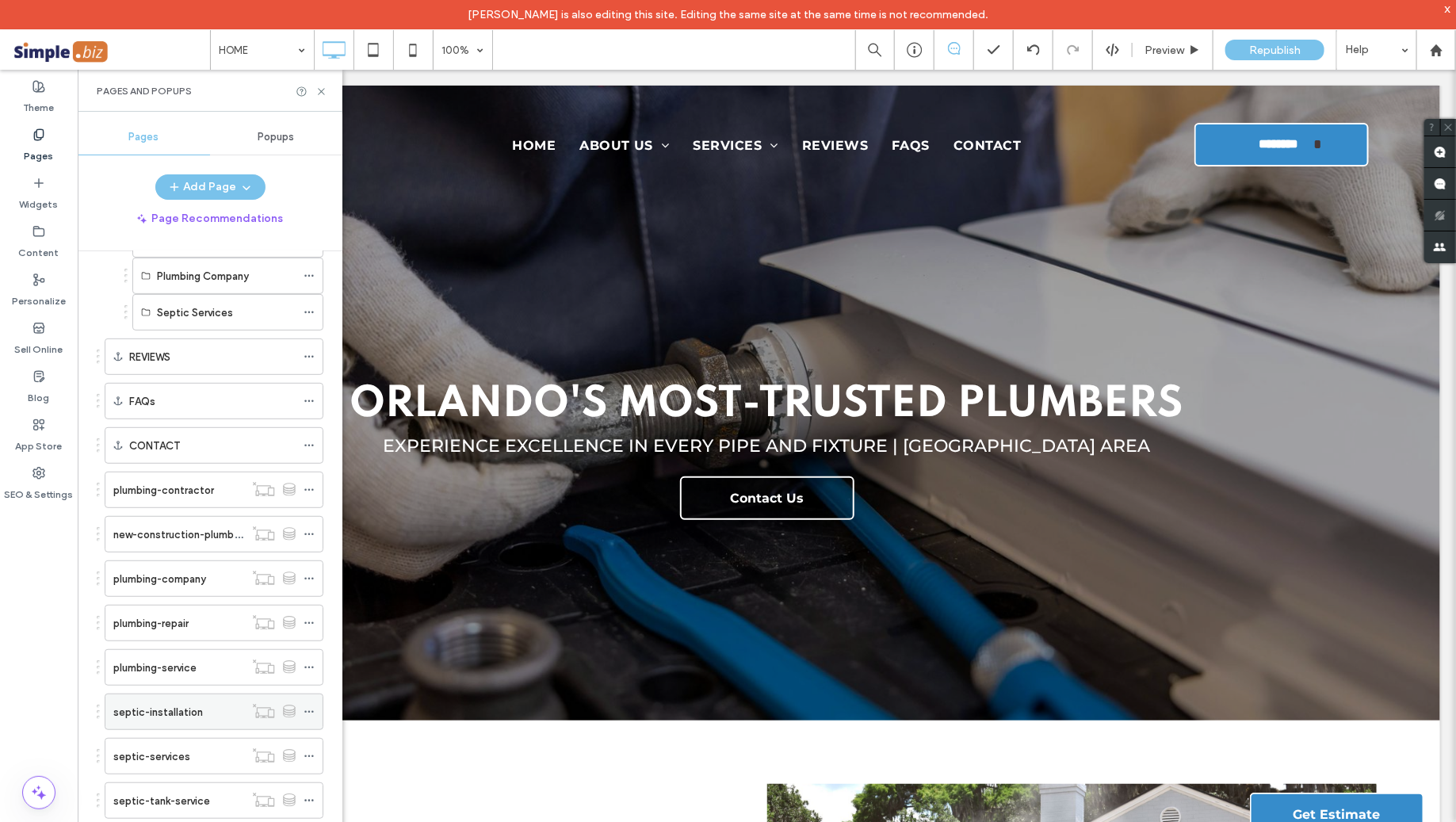
click at [311, 706] on icon at bounding box center [308, 711] width 11 height 11
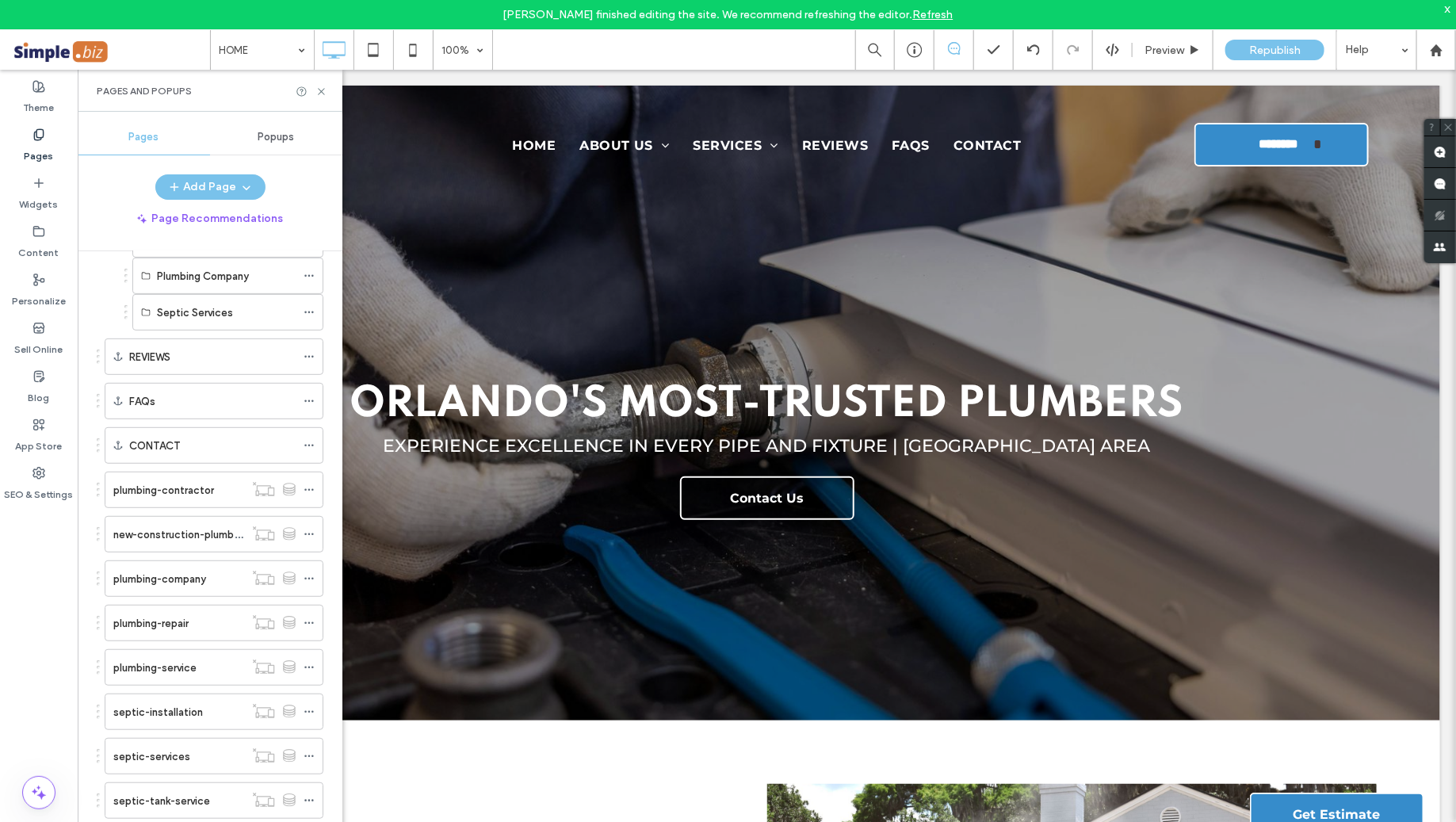
click at [331, 272] on div "Pages in Progress ( 1 ) New Page Site Pages ( 23 ) HOME ABOUT US Meet The Team …" at bounding box center [219, 548] width 245 height 593
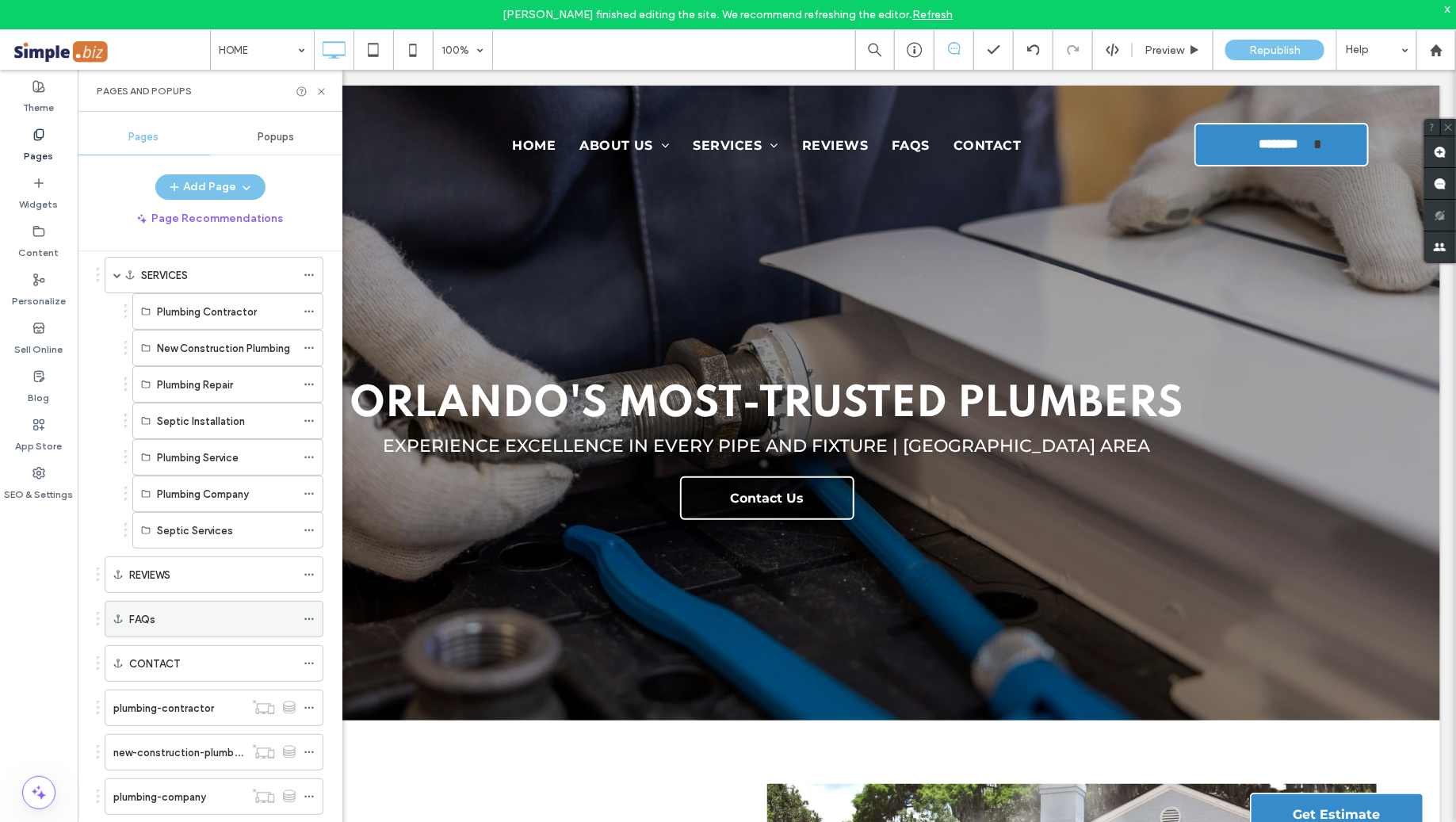
scroll to position [133, 0]
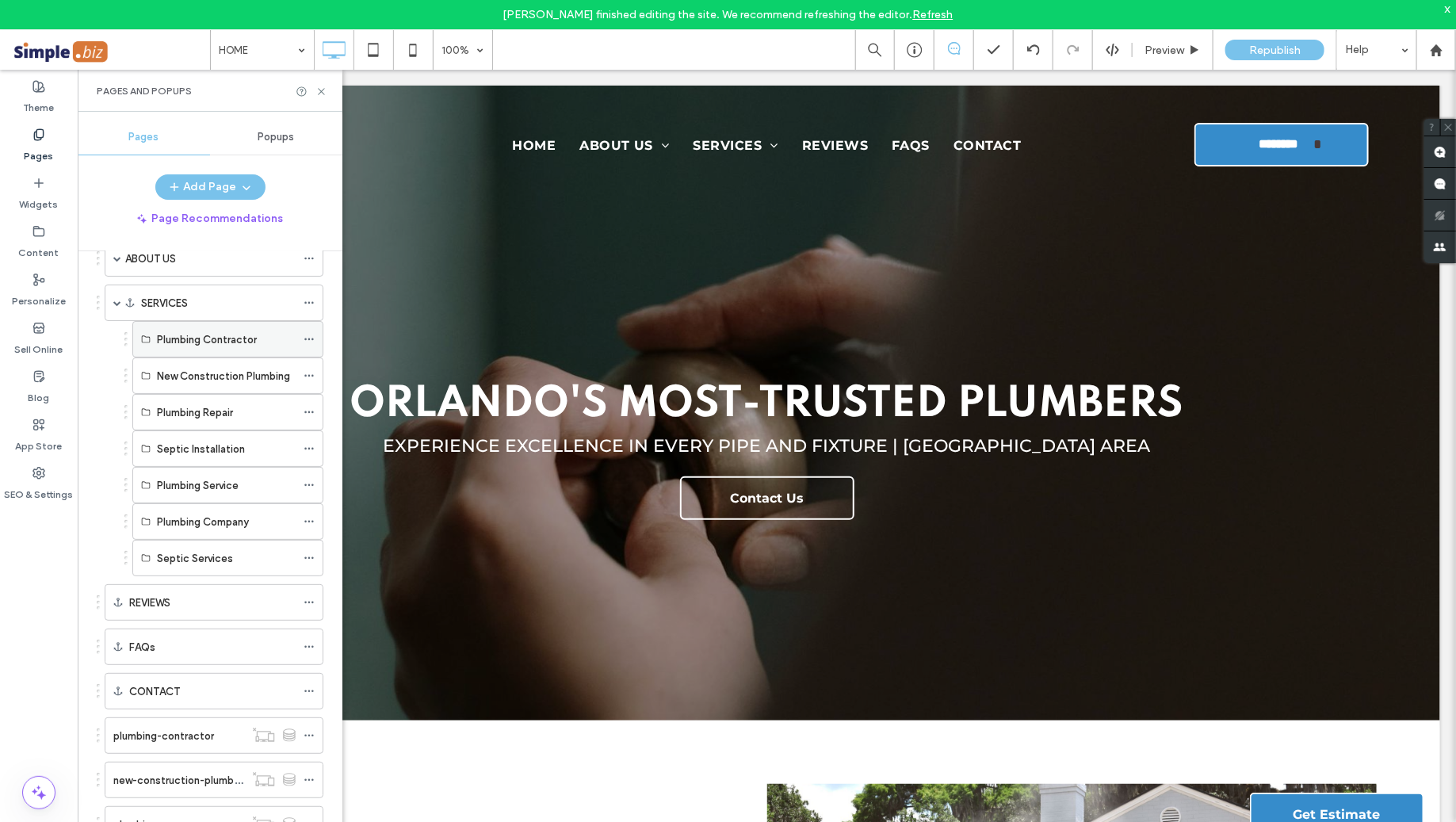
click at [247, 336] on label "Plumbing Contractor" at bounding box center [206, 339] width 100 height 28
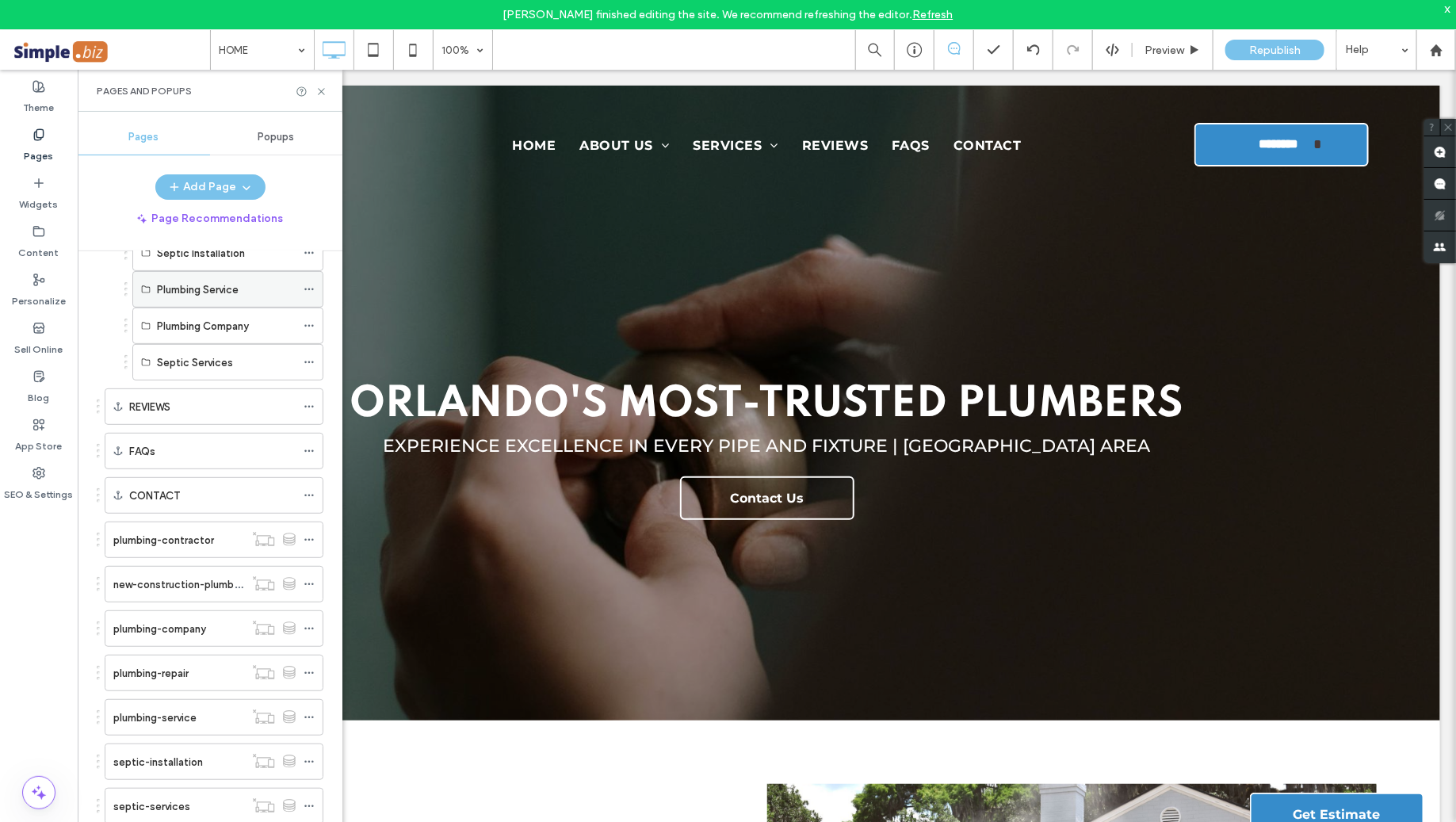
scroll to position [333, 0]
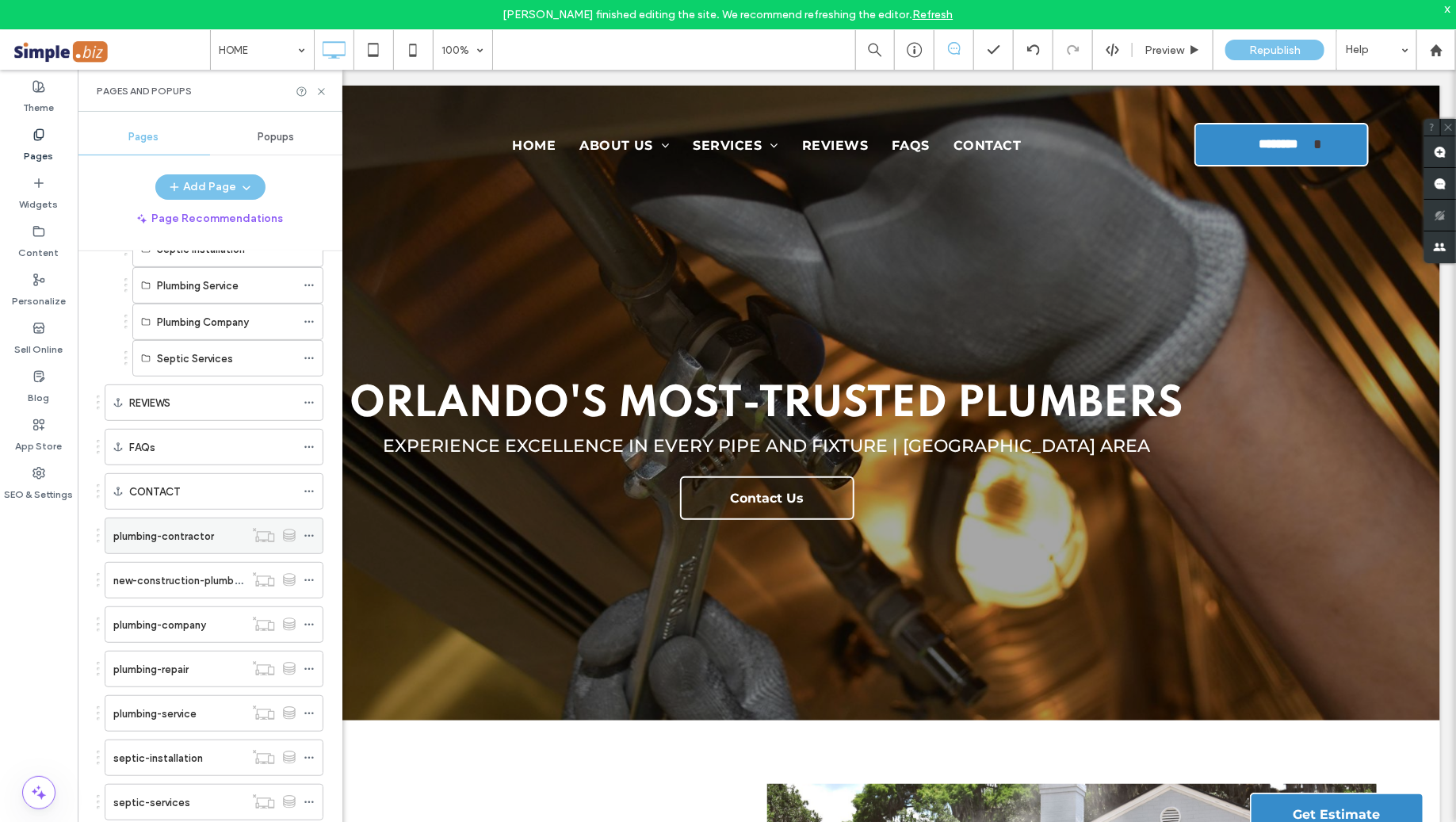
click at [305, 530] on icon at bounding box center [308, 535] width 11 height 11
click at [312, 752] on icon at bounding box center [308, 757] width 11 height 11
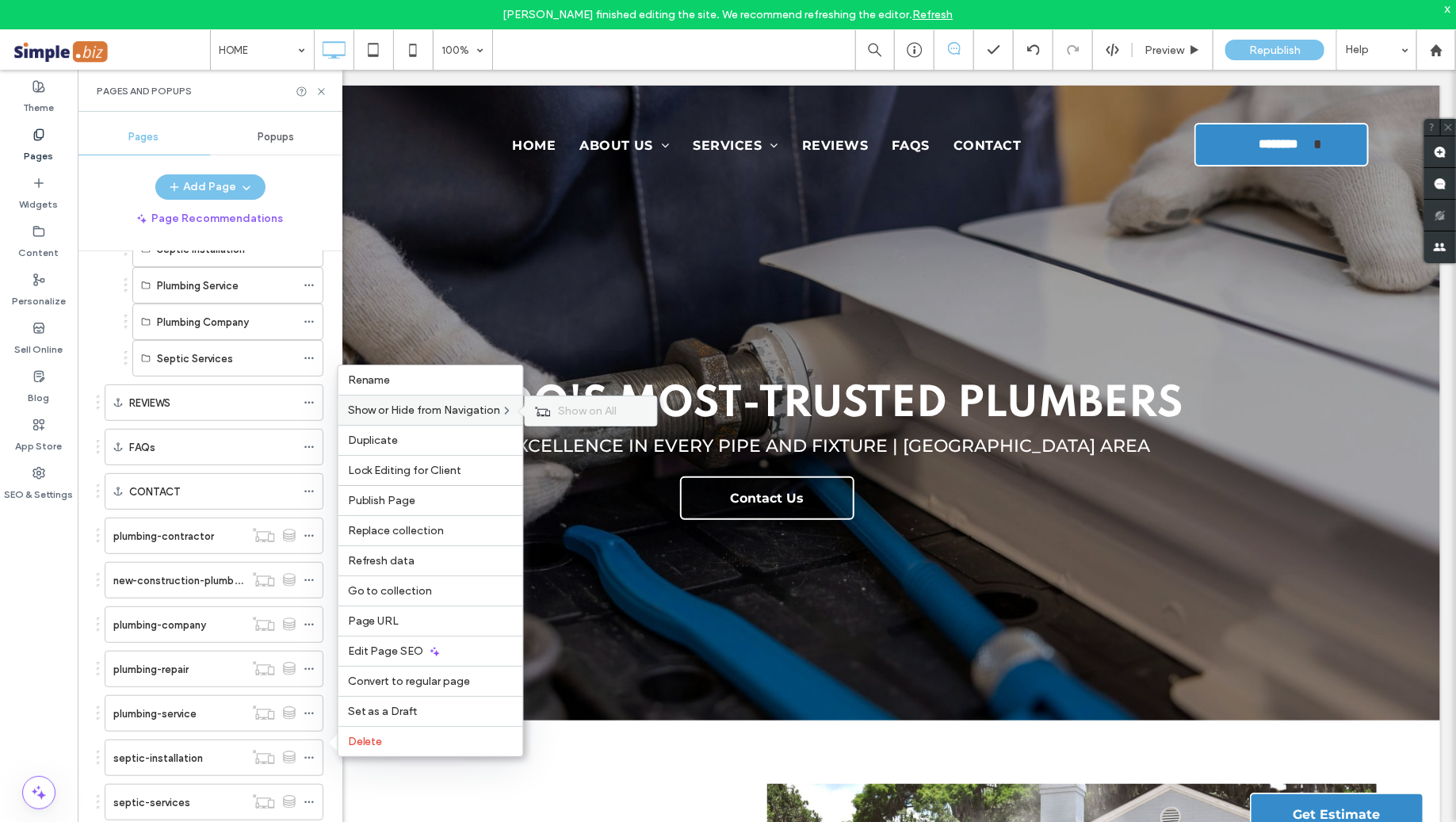
click at [566, 415] on span "Show on All" at bounding box center [588, 411] width 59 height 14
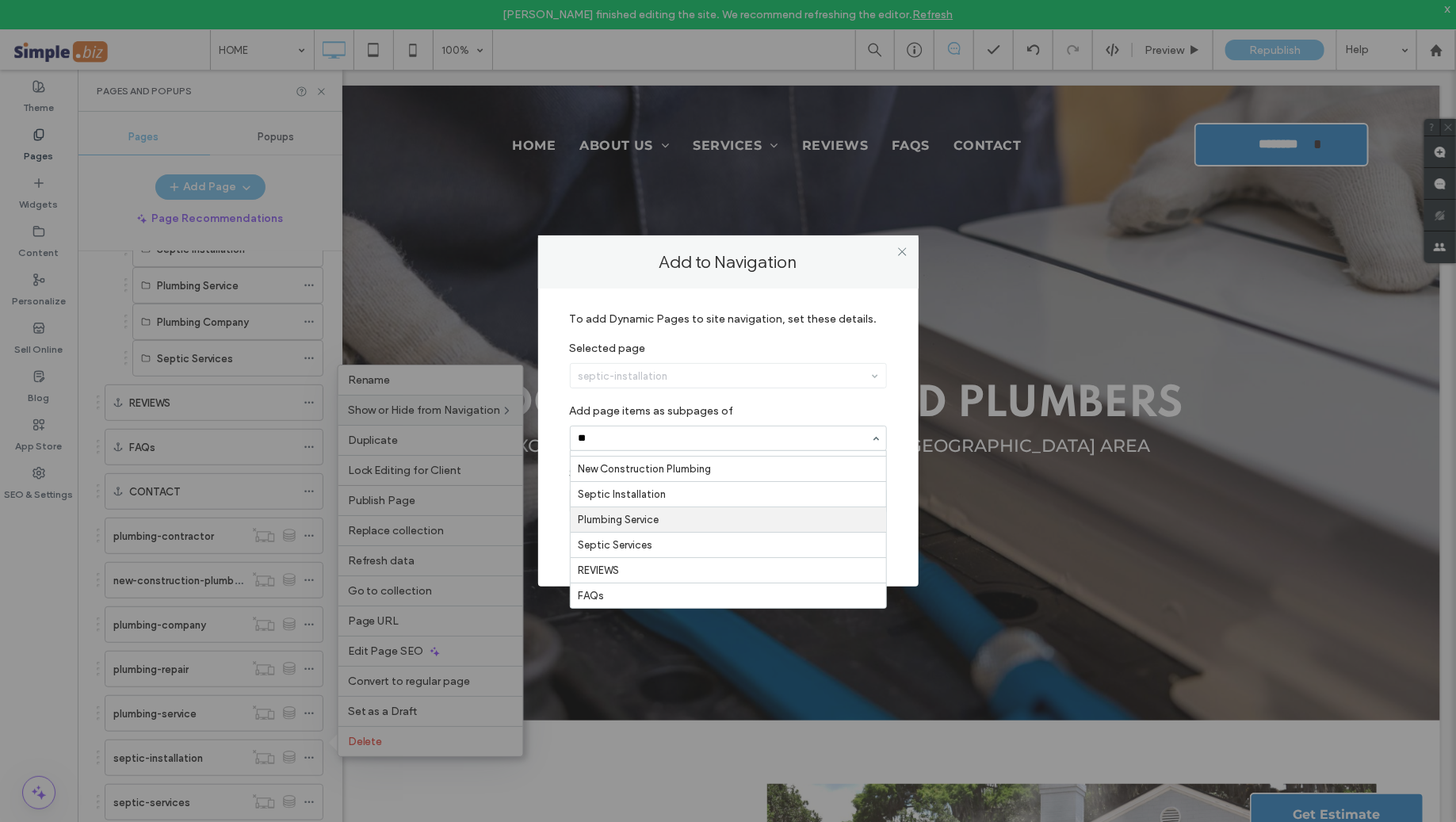
scroll to position [0, 0]
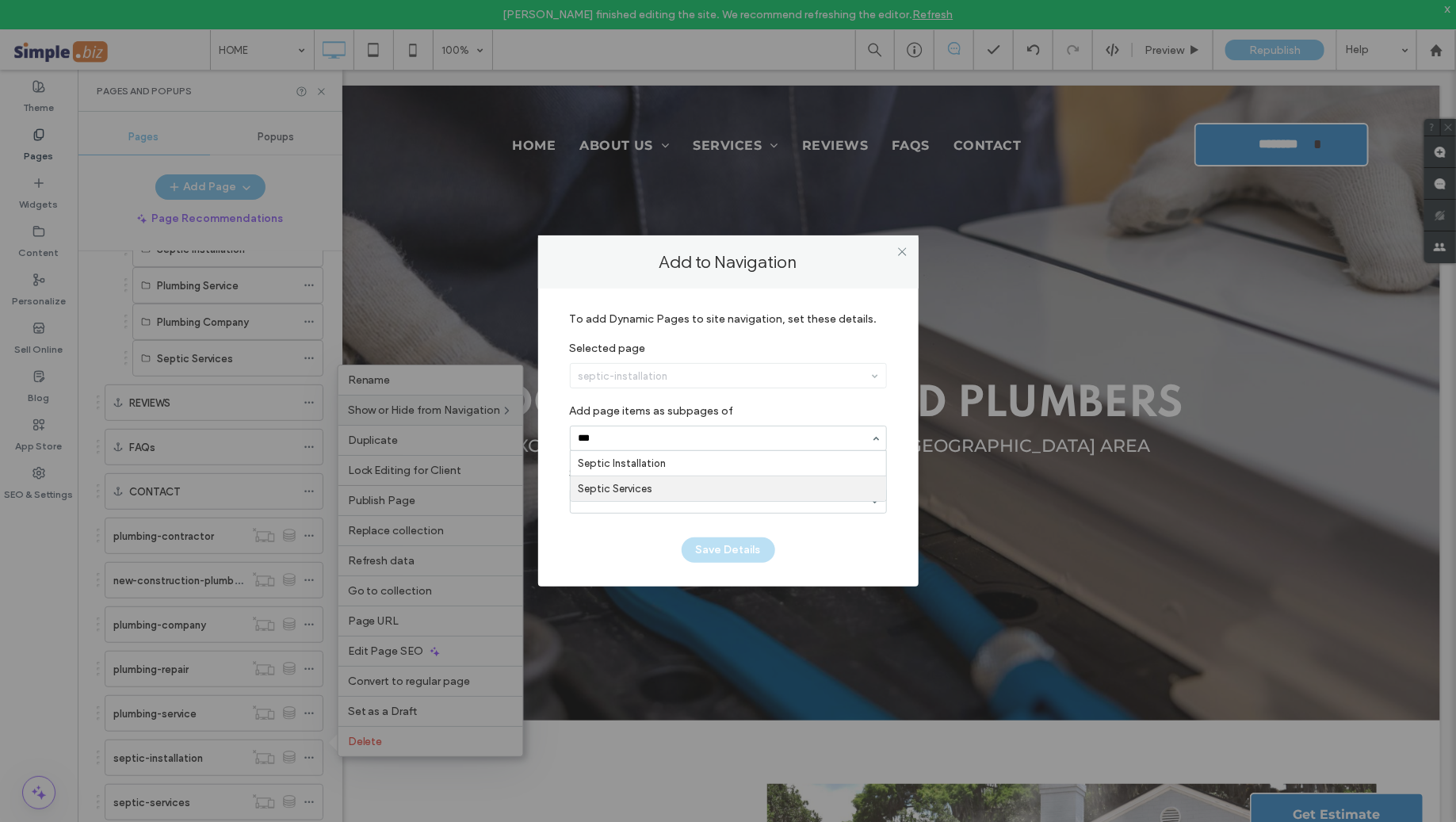
type input "****"
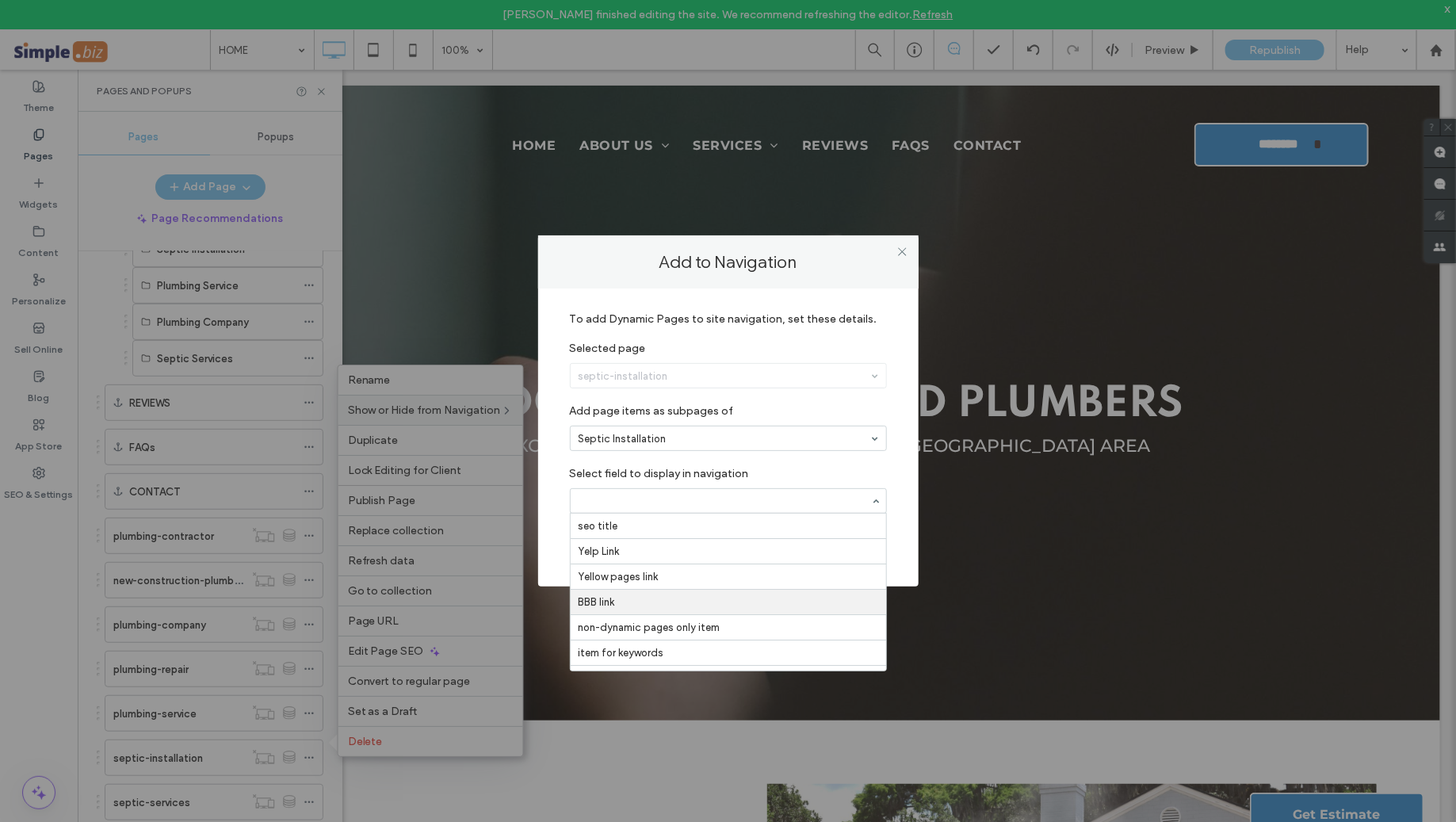
scroll to position [277, 0]
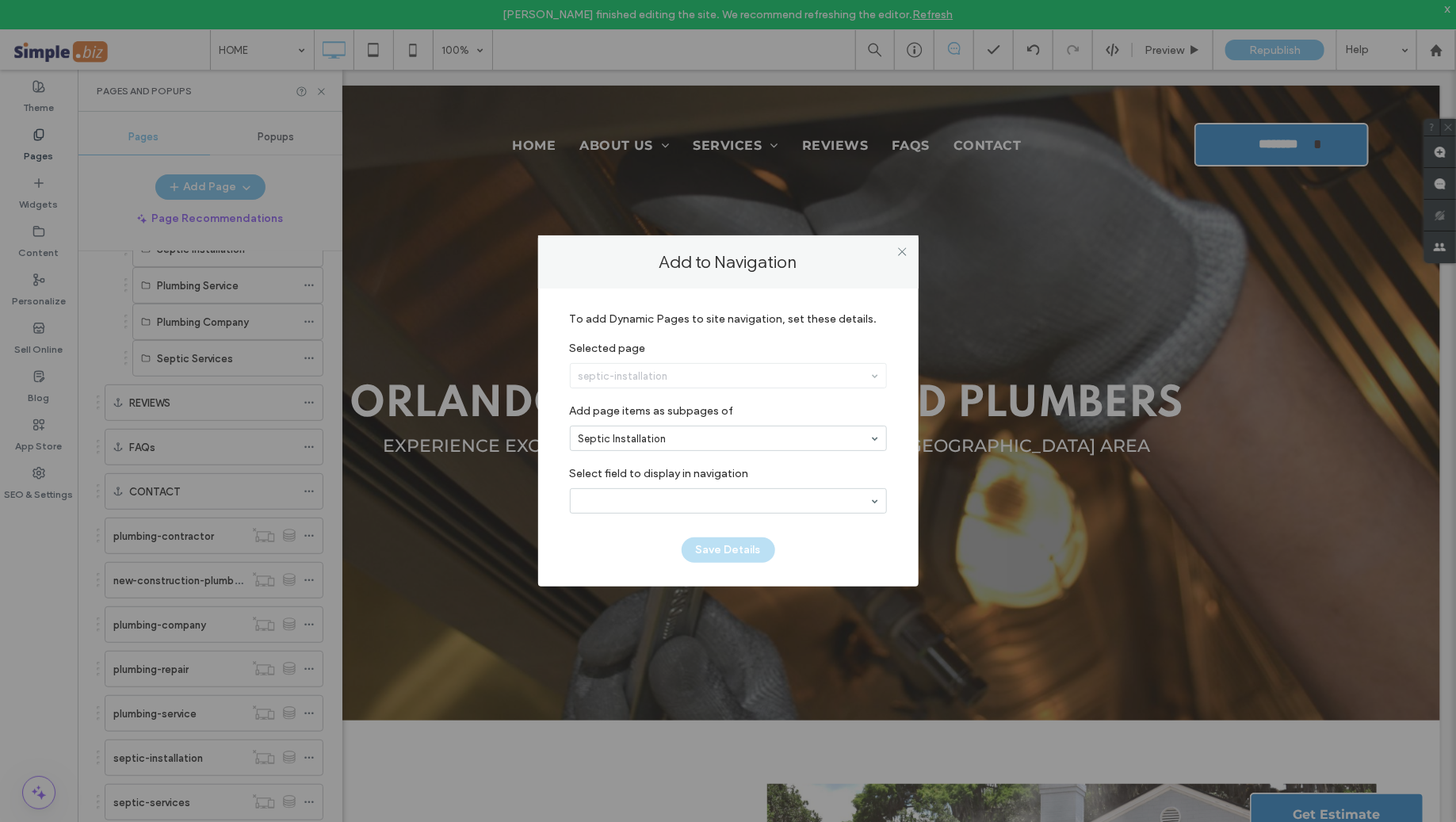
click at [904, 463] on div "To add Dynamic Pages to site navigation, set these details. Selected page septi…" at bounding box center [728, 438] width 380 height 298
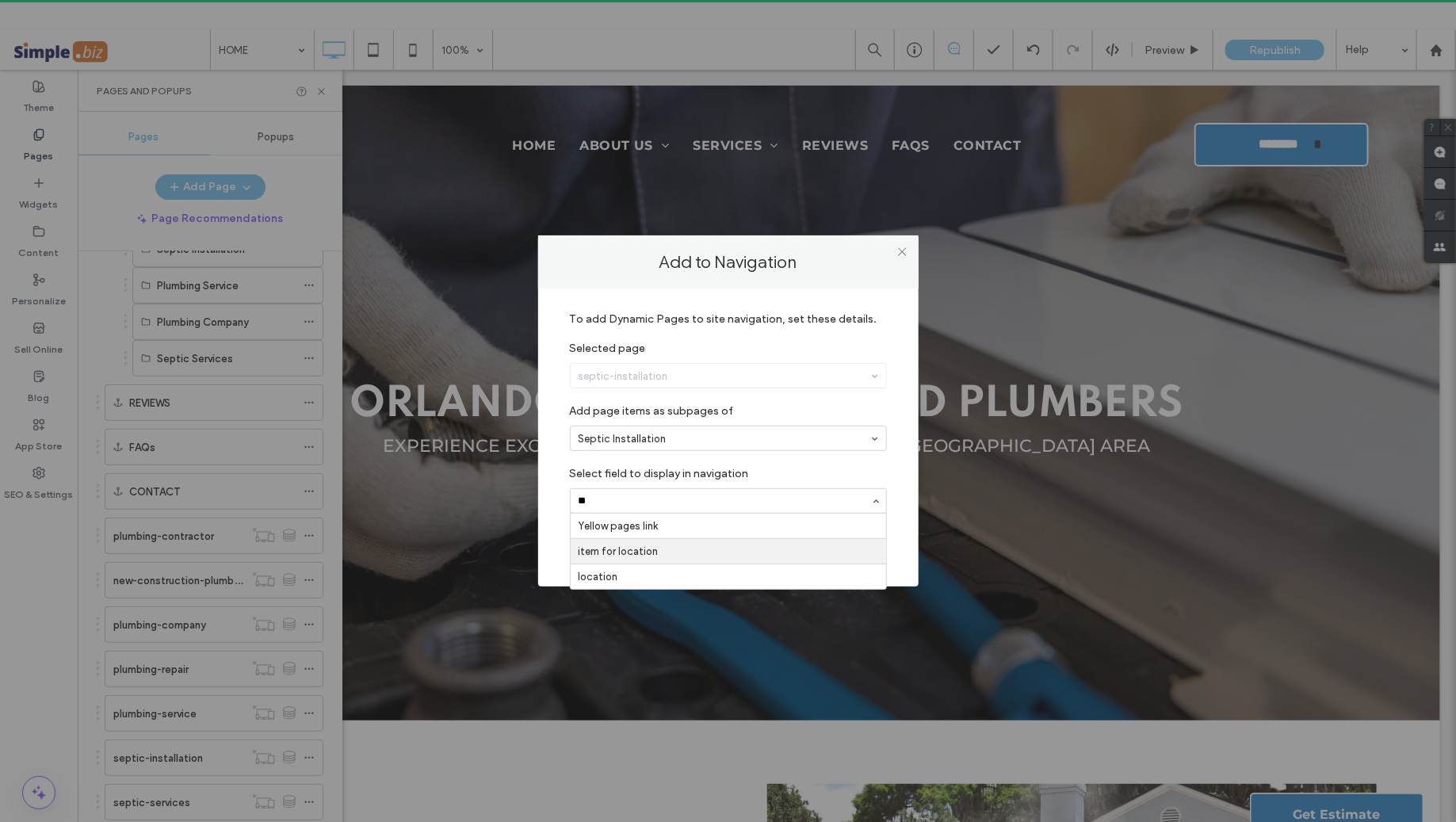
scroll to position [0, 0]
type input "***"
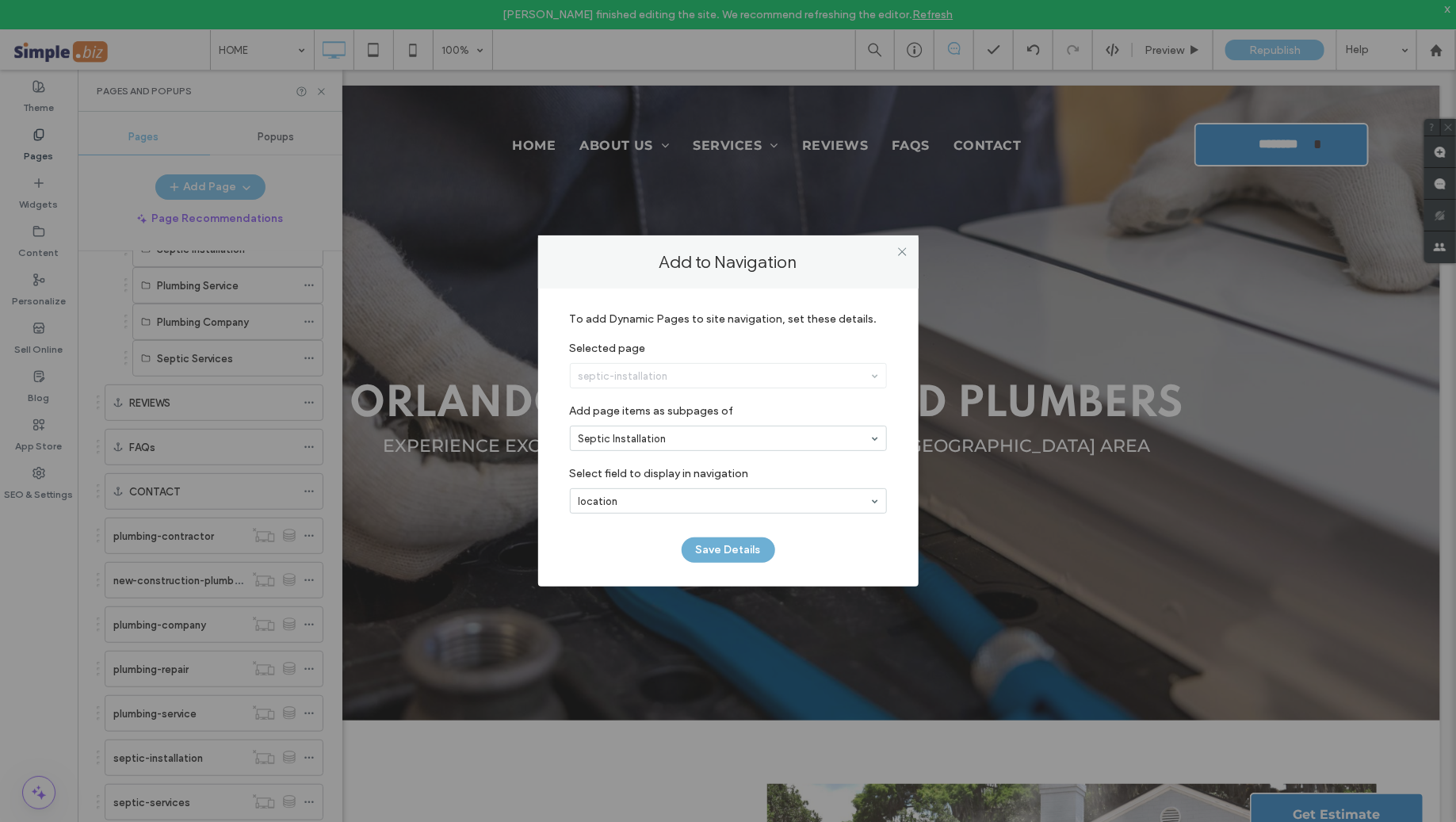
click at [731, 543] on button "Save Details" at bounding box center [728, 550] width 94 height 26
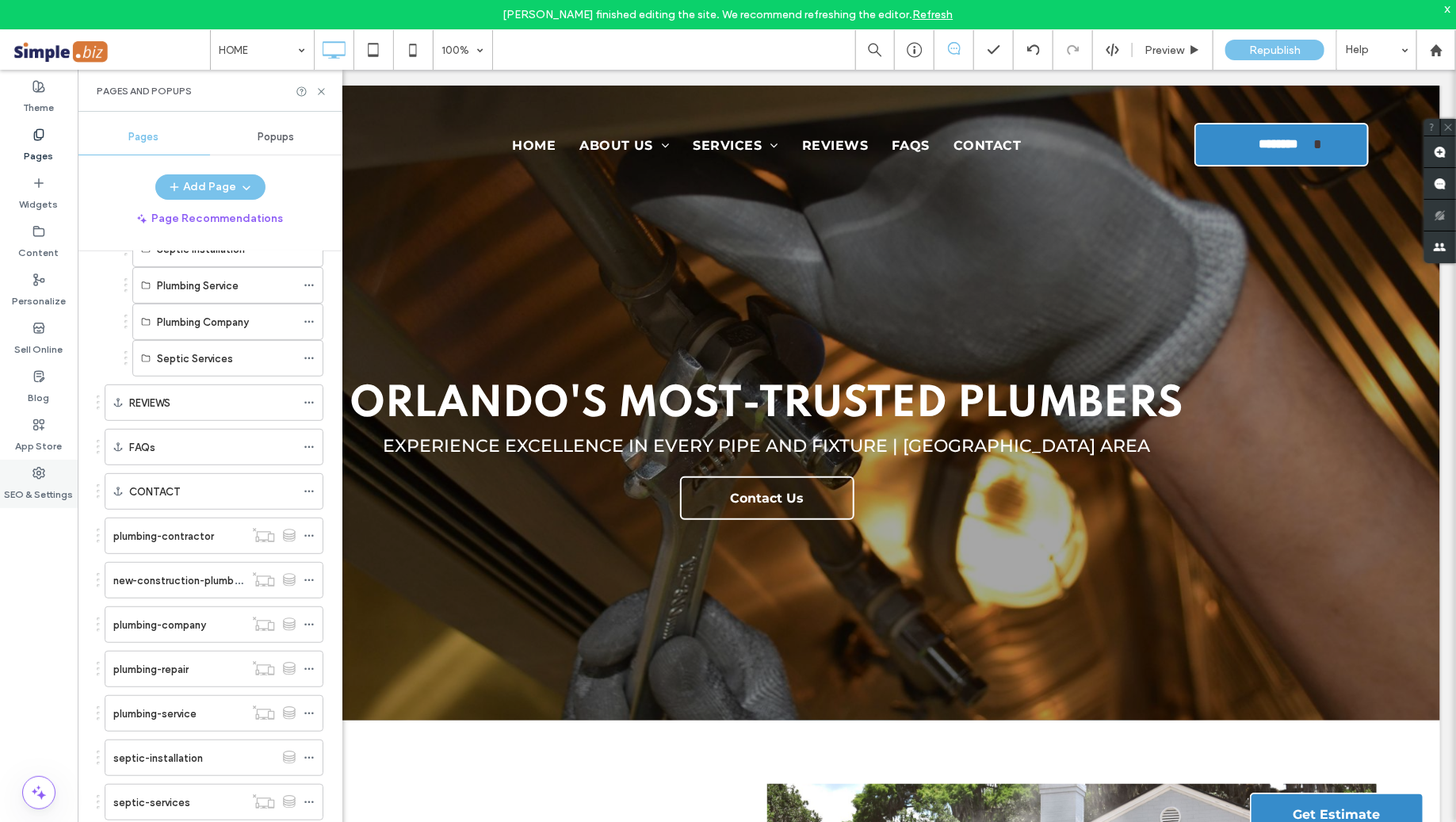
click at [43, 493] on label "SEO & Settings" at bounding box center [39, 491] width 69 height 22
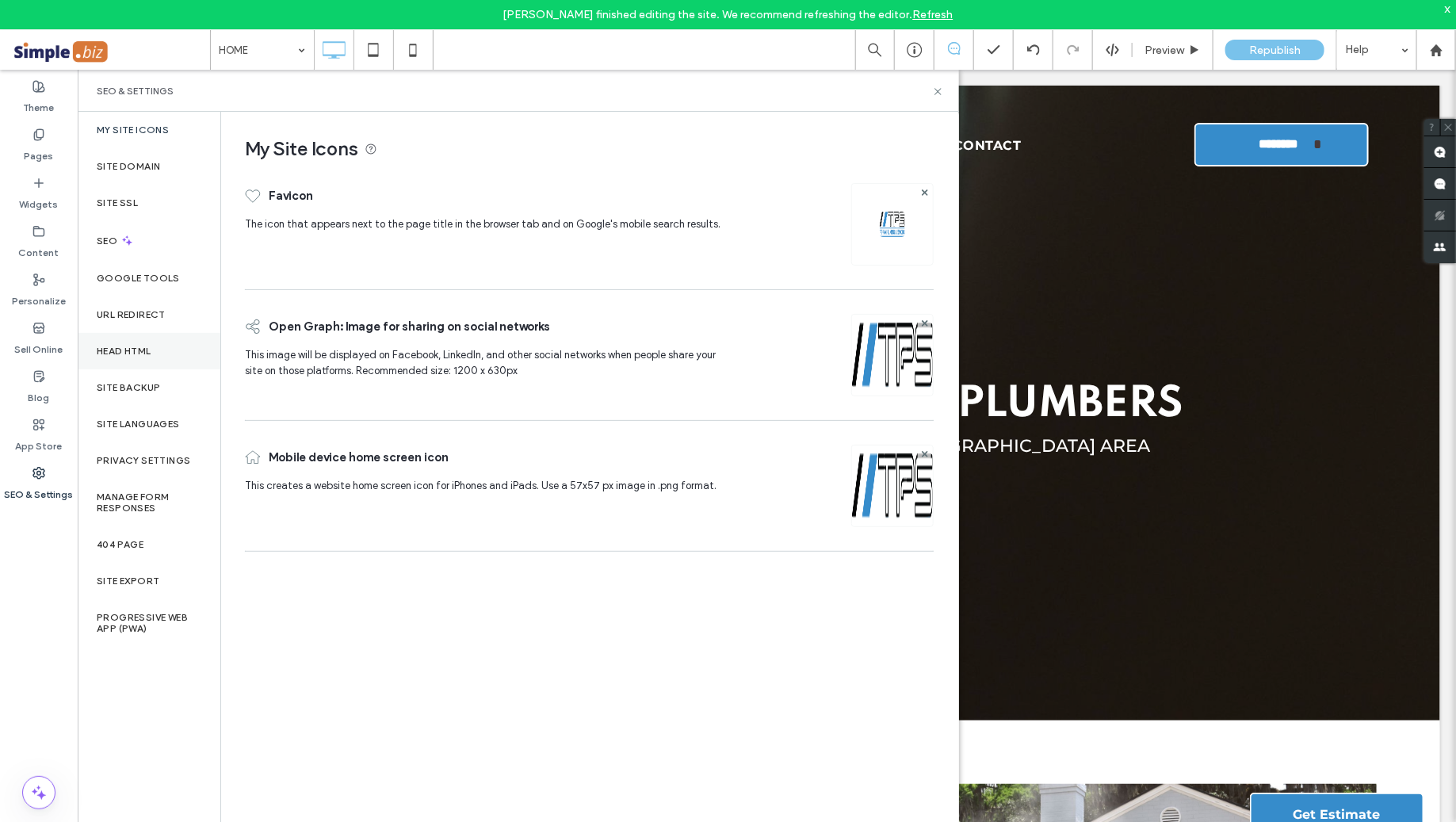
click at [148, 355] on label "Head HTML" at bounding box center [124, 351] width 55 height 11
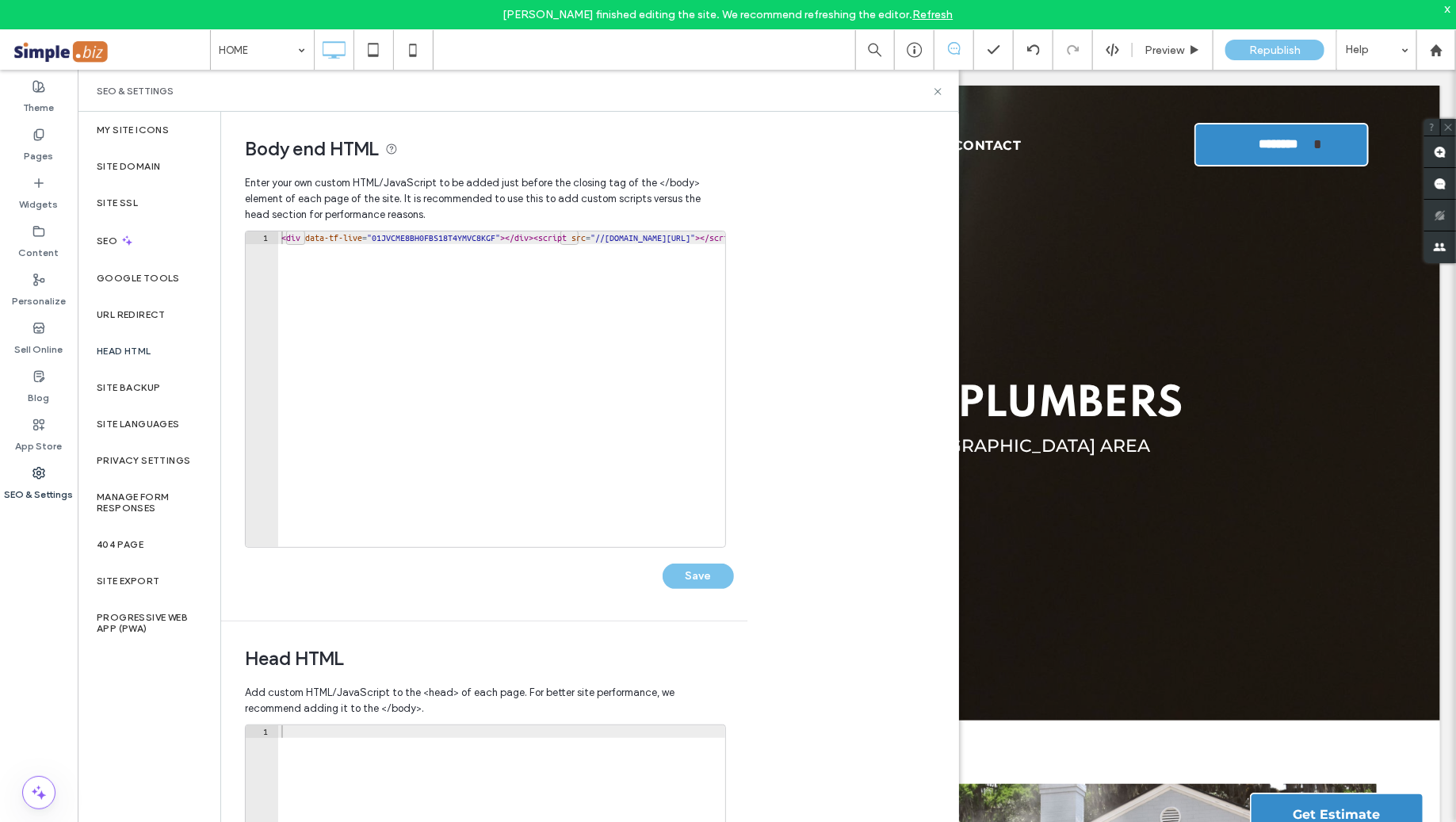
scroll to position [262, 0]
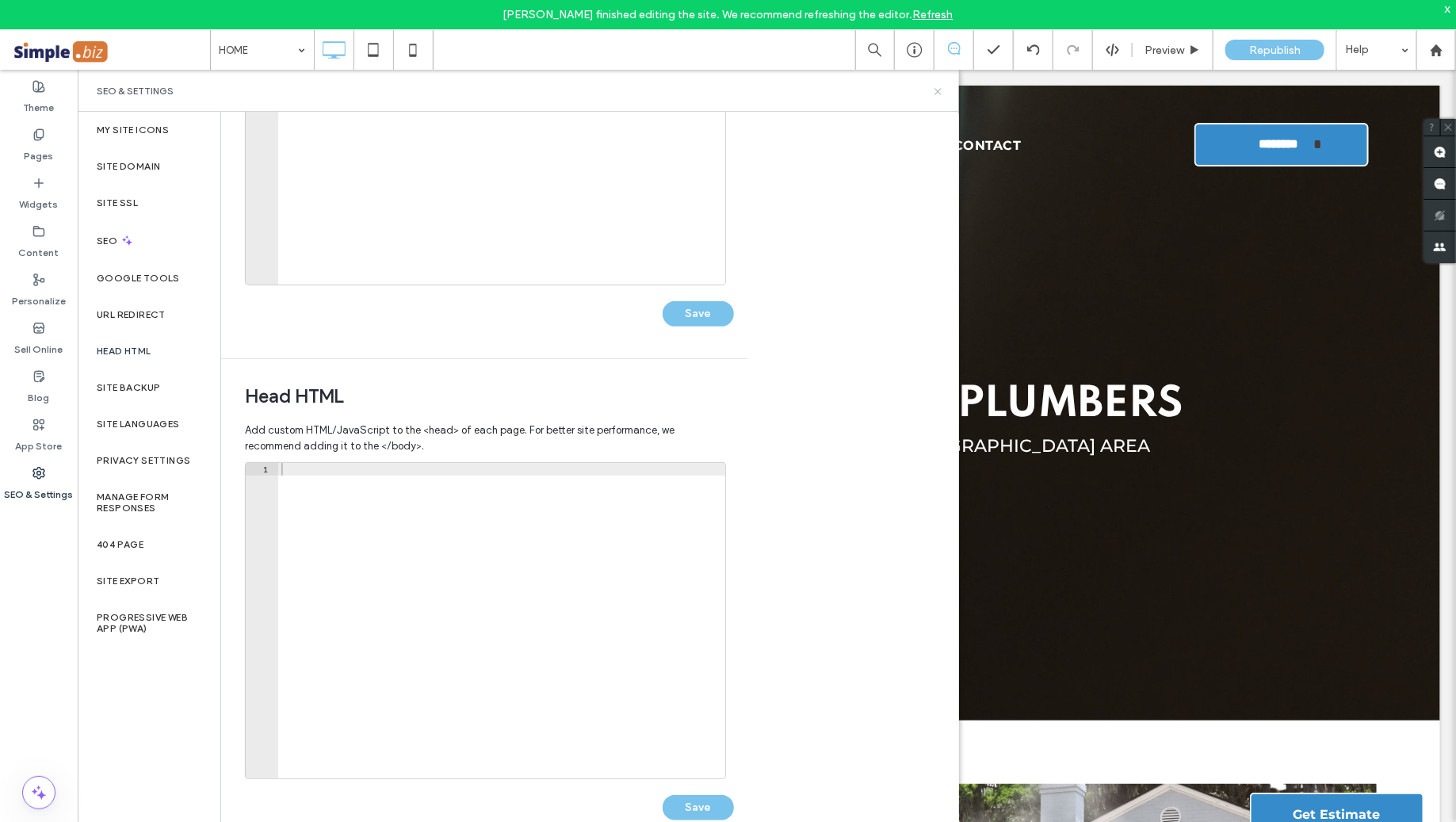
click at [938, 94] on icon at bounding box center [938, 91] width 12 height 12
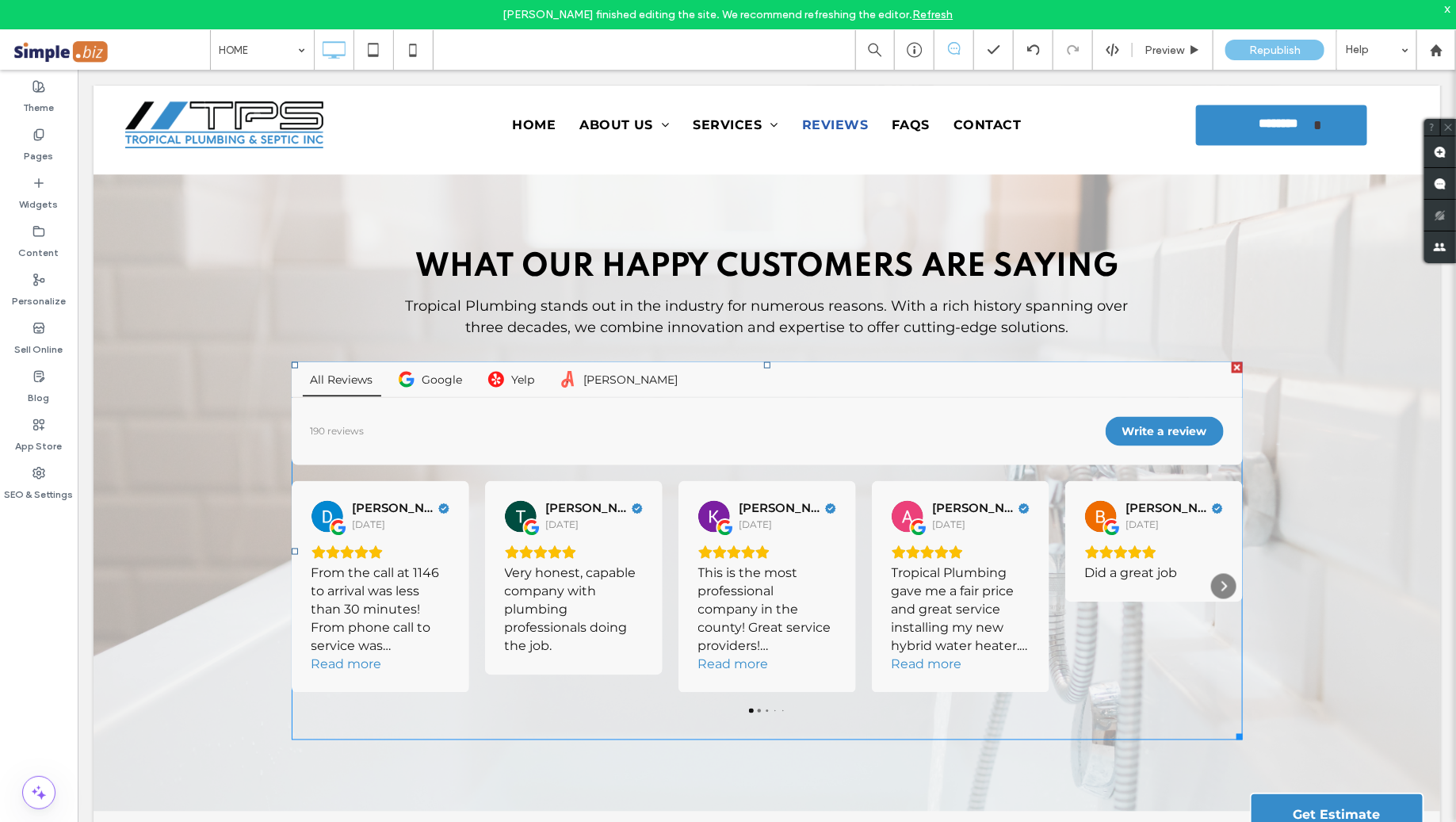
scroll to position [1061, 0]
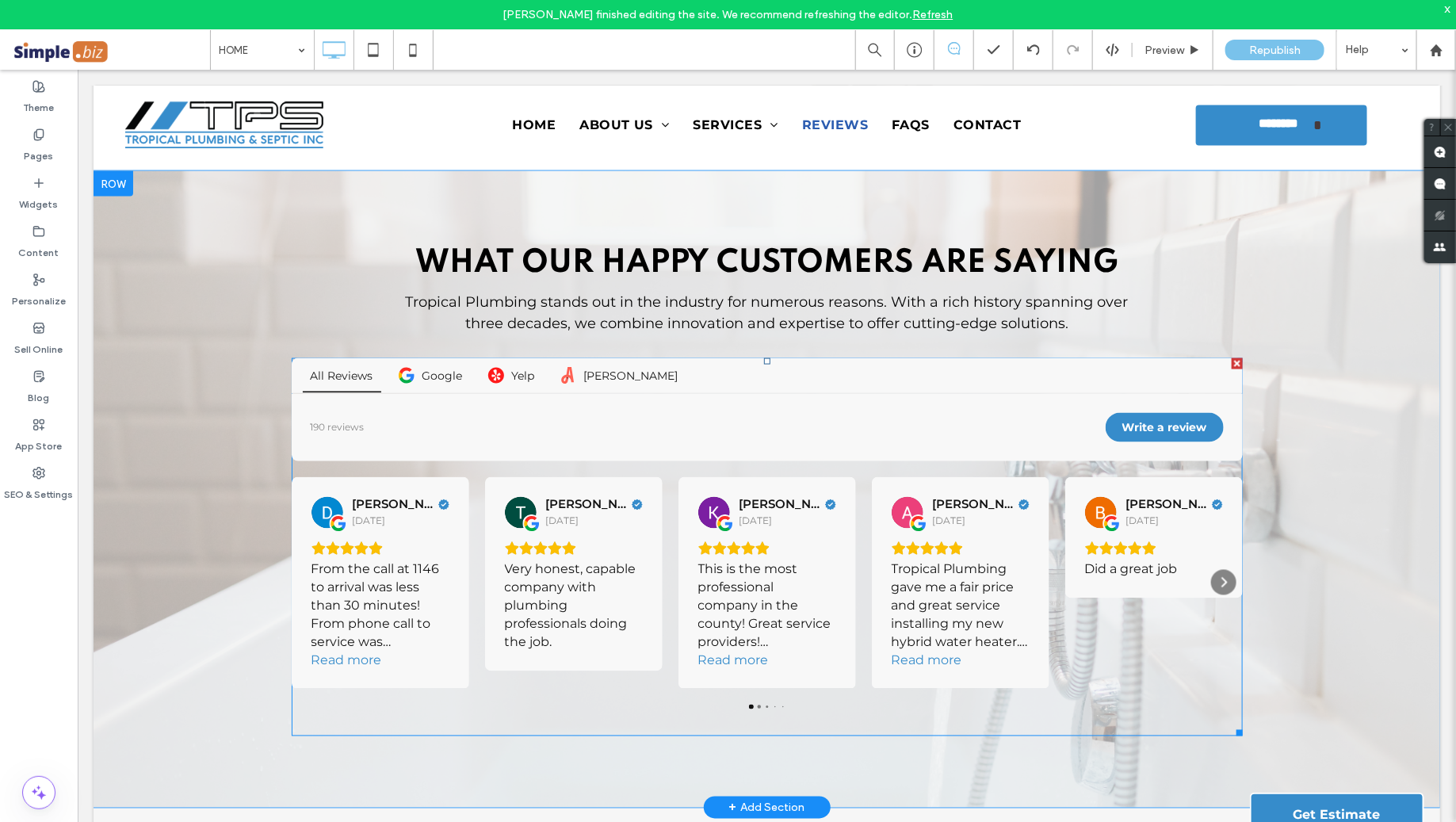
click at [557, 468] on span at bounding box center [766, 546] width 951 height 378
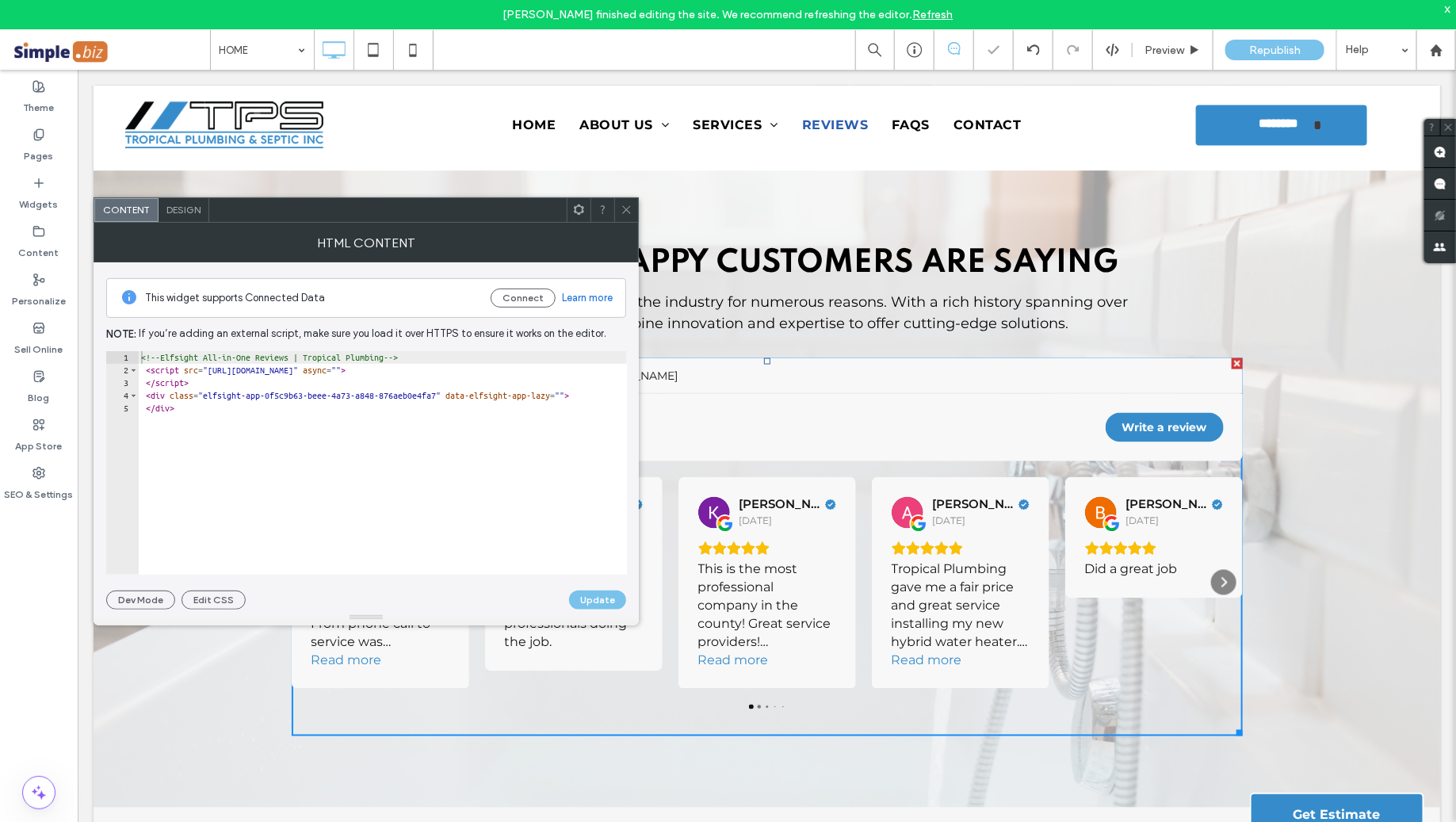
click at [627, 213] on icon at bounding box center [626, 210] width 12 height 12
